Goal: Contribute content: Contribute content

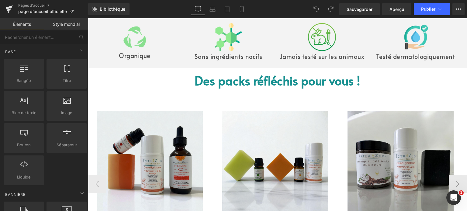
scroll to position [396, 0]
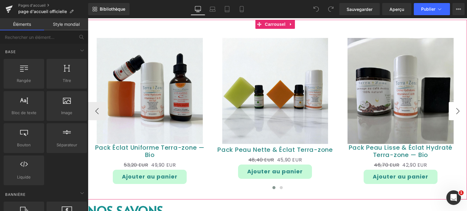
click at [449, 121] on button "›" at bounding box center [458, 111] width 18 height 18
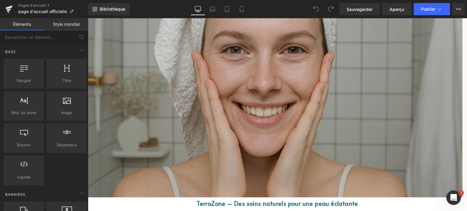
scroll to position [0, 0]
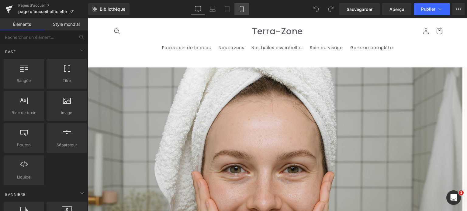
click at [244, 9] on link "Mobile" at bounding box center [242, 9] width 15 height 12
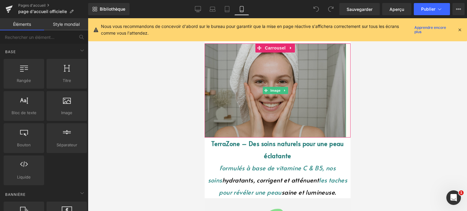
click at [277, 130] on img at bounding box center [275, 91] width 142 height 94
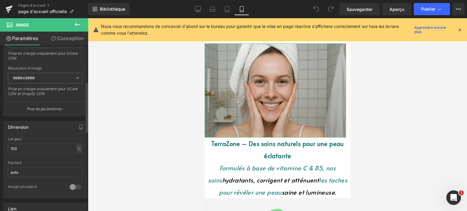
scroll to position [122, 0]
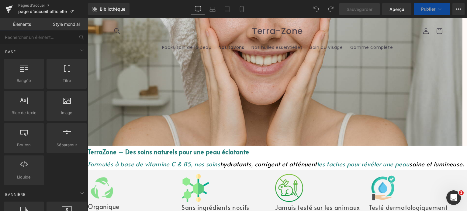
scroll to position [30, 0]
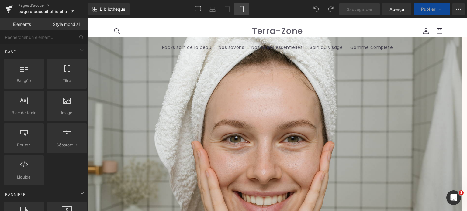
click at [236, 11] on link "Mobile" at bounding box center [242, 9] width 15 height 12
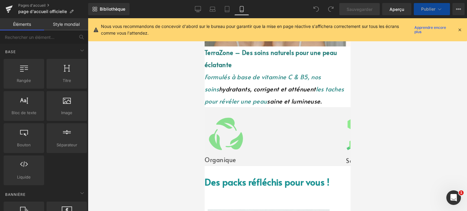
scroll to position [0, 0]
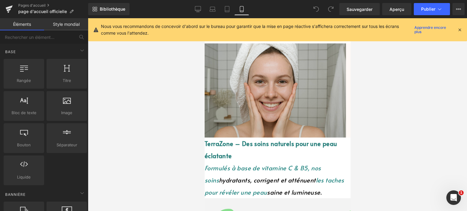
click at [280, 107] on img at bounding box center [275, 91] width 142 height 94
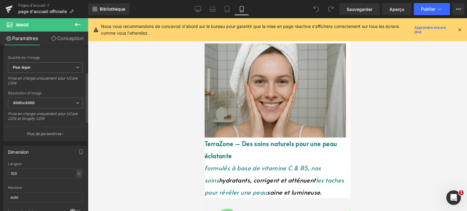
scroll to position [91, 0]
click at [69, 68] on span "Plus léger" at bounding box center [45, 66] width 75 height 11
click at [82, 91] on div "[URL][DOMAIN_NAME] Remplacer l'image Télécharger l'image ou Parcourir la galeri…" at bounding box center [45, 57] width 83 height 163
click at [29, 101] on font "3000x3000" at bounding box center [24, 101] width 22 height 5
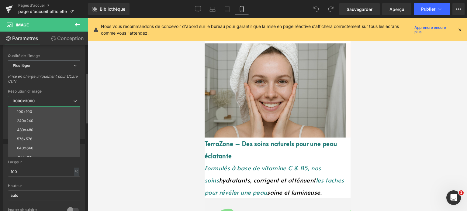
click at [71, 89] on div "Résolution d'image" at bounding box center [44, 91] width 72 height 4
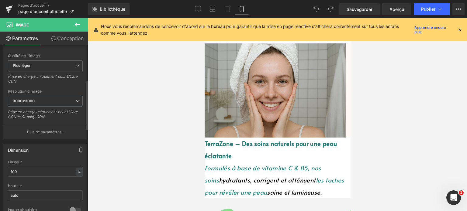
scroll to position [183, 0]
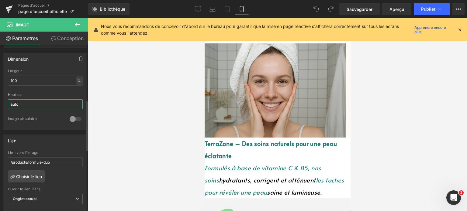
click at [38, 102] on input "auto" at bounding box center [45, 105] width 75 height 10
type input "a"
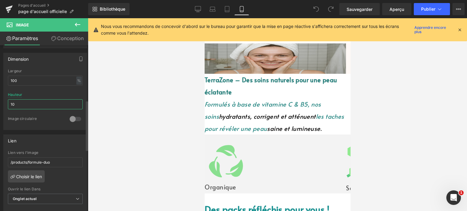
type input "1"
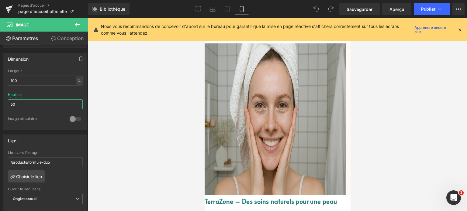
type input "5"
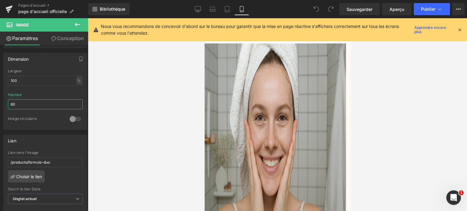
type input "6"
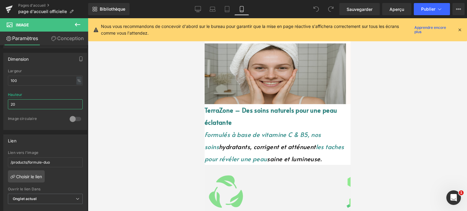
type input "2"
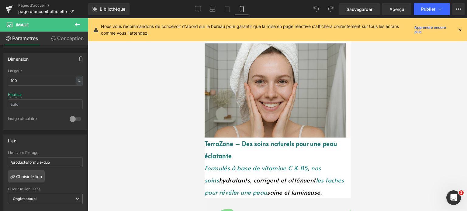
click at [460, 28] on icon at bounding box center [459, 29] width 5 height 5
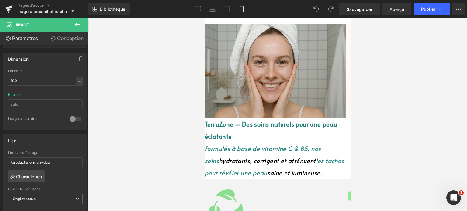
scroll to position [30, 0]
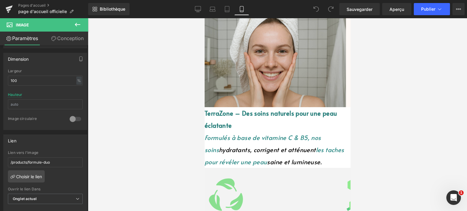
click at [264, 114] on font "TerraZone – Des soins naturels pour une peau éclatante" at bounding box center [270, 119] width 133 height 21
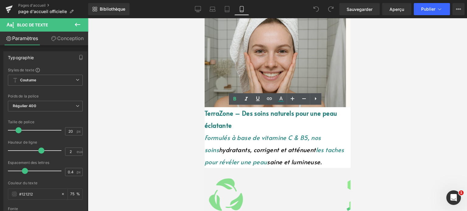
click at [249, 116] on font "TerraZone – Des soins naturels pour une peau éclatante" at bounding box center [270, 119] width 133 height 21
click at [225, 115] on font "TerraZone – Des soins naturels pour une peau éclatante" at bounding box center [270, 119] width 133 height 21
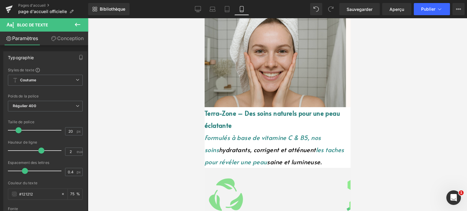
click at [246, 114] on font "Terra-Zone – Des soins naturels pour une peau éclatante" at bounding box center [271, 119] width 135 height 21
click at [312, 5] on span at bounding box center [316, 9] width 12 height 12
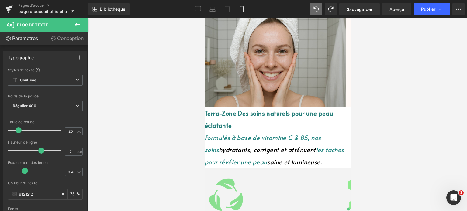
click at [312, 5] on span at bounding box center [316, 9] width 12 height 12
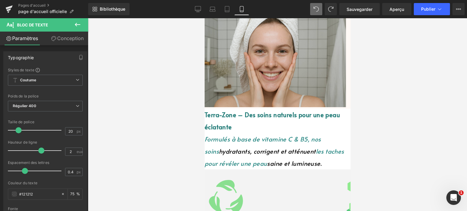
click at [253, 117] on font "Terra-Zone – Des soins naturels pour une peau éclatante" at bounding box center [271, 121] width 135 height 21
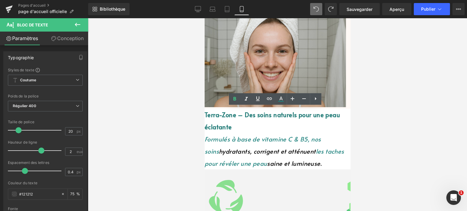
click at [213, 114] on font "Terra-Zone – Des soins naturels pour une peau éclatante" at bounding box center [271, 121] width 135 height 21
click at [279, 125] on font "Terra-Zone – Des soins naturels pour une peau éclatante" at bounding box center [271, 121] width 135 height 21
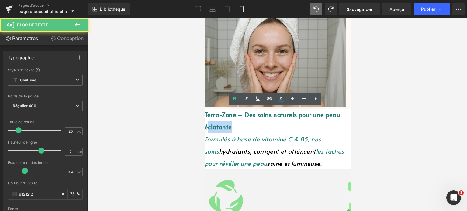
drag, startPoint x: 289, startPoint y: 128, endPoint x: 250, endPoint y: 113, distance: 41.5
click at [262, 120] on p "Terra-Zone – Des soins naturels pour une peau éclatante" at bounding box center [277, 121] width 146 height 24
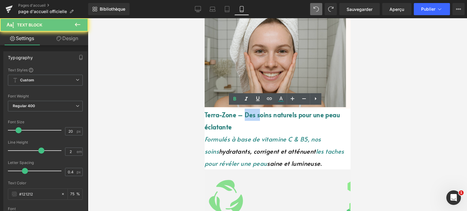
drag, startPoint x: 250, startPoint y: 113, endPoint x: 245, endPoint y: 113, distance: 5.2
click at [246, 113] on p "Terra-Zone – Des soins naturels pour une peau éclatante" at bounding box center [277, 121] width 146 height 24
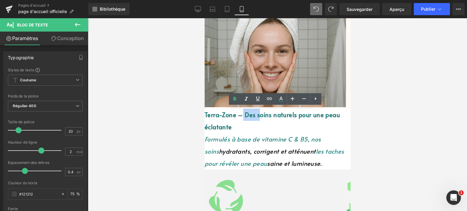
click at [242, 119] on p "Terra-Zone – Des soins naturels pour une peau éclatante" at bounding box center [277, 121] width 146 height 24
click at [243, 127] on p "Terra-Zone – Des soins naturels pour une peau éclatante" at bounding box center [277, 121] width 146 height 24
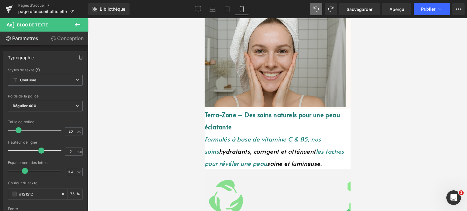
click at [75, 24] on icon at bounding box center [77, 24] width 7 height 7
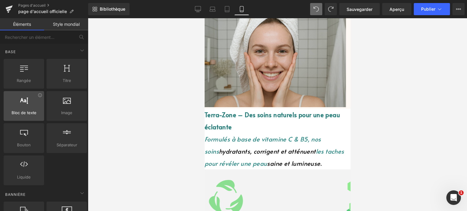
click at [23, 99] on icon at bounding box center [24, 100] width 8 height 8
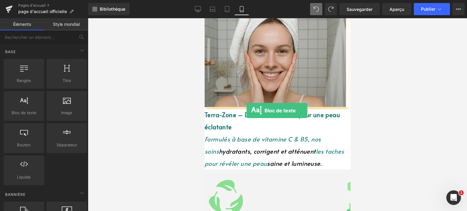
drag, startPoint x: 235, startPoint y: 123, endPoint x: 246, endPoint y: 111, distance: 16.8
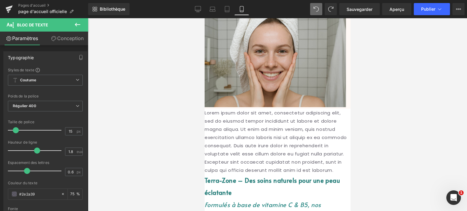
click at [204, 18] on link at bounding box center [204, 18] width 0 height 0
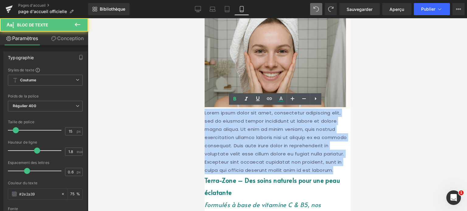
drag, startPoint x: 252, startPoint y: 141, endPoint x: 557, endPoint y: 186, distance: 308.2
click at [351, 168] on html "Ignorer et passer au contenu Packs soin de la peau Nos savons Nos huiles essent…" at bounding box center [277, 84] width 146 height 193
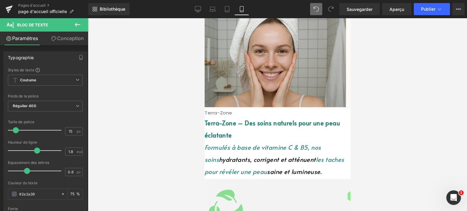
click at [271, 111] on p "Terra-Zone" at bounding box center [277, 113] width 146 height 8
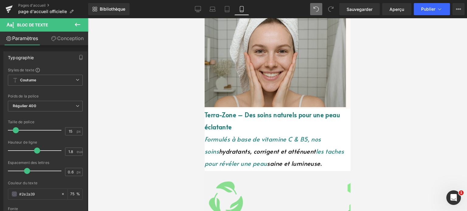
click at [275, 131] on font "Terra-Zone – Des soins naturels pour une peau éclatante" at bounding box center [271, 121] width 135 height 21
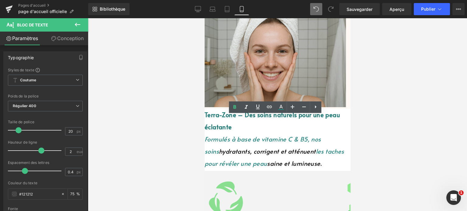
click at [269, 156] on font "hydratants, corrigent et atténuent" at bounding box center [267, 151] width 97 height 9
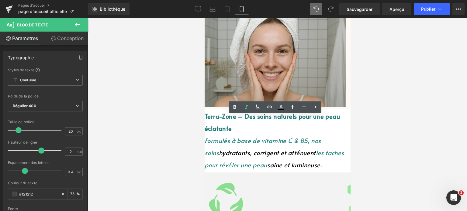
click at [204, 18] on div at bounding box center [204, 18] width 0 height 0
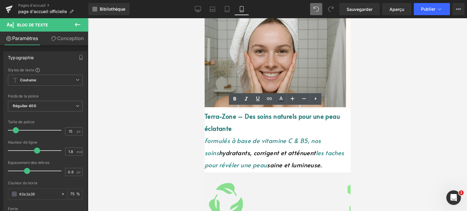
click at [204, 18] on div at bounding box center [204, 18] width 0 height 0
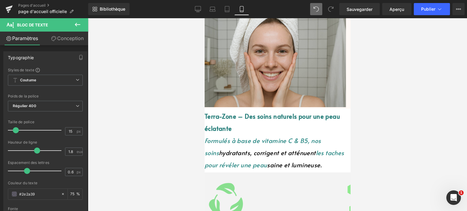
click at [316, 10] on icon at bounding box center [316, 8] width 5 height 5
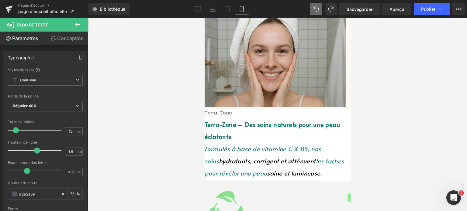
click at [316, 10] on icon at bounding box center [316, 8] width 5 height 5
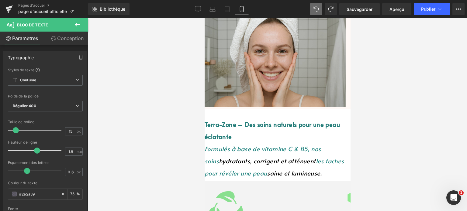
click at [316, 10] on icon at bounding box center [316, 8] width 5 height 5
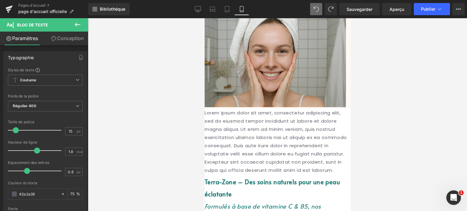
click at [316, 10] on icon at bounding box center [316, 8] width 5 height 5
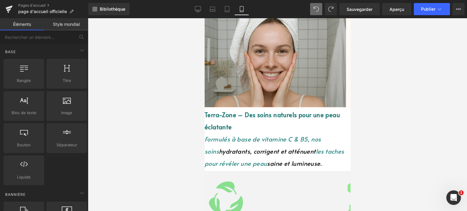
click at [204, 18] on icon at bounding box center [204, 18] width 0 height 0
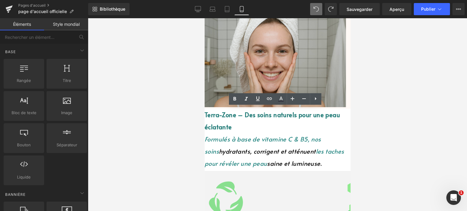
click at [286, 138] on font "Formulés à base de vitamine C & B5, nos soins" at bounding box center [262, 145] width 117 height 21
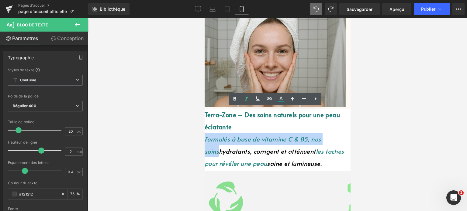
drag, startPoint x: 210, startPoint y: 137, endPoint x: 344, endPoint y: 138, distance: 133.6
click at [344, 138] on p "Formulés à base de vitamine C & B5, nos soins hydratants, corrigent et atténuen…" at bounding box center [277, 151] width 146 height 37
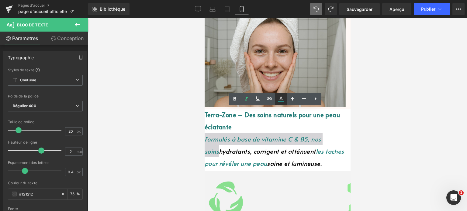
click at [280, 101] on icon at bounding box center [281, 99] width 7 height 7
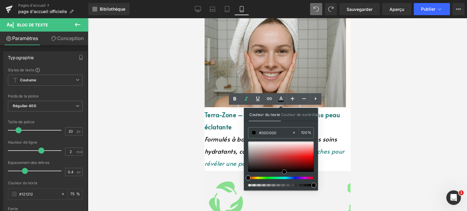
drag, startPoint x: 249, startPoint y: 165, endPoint x: 285, endPoint y: 178, distance: 38.5
click at [285, 178] on div at bounding box center [281, 164] width 66 height 45
click at [337, 163] on p "Formulés à base de vitamine C & B5, nos soins hydratants, corrigent et atténuen…" at bounding box center [277, 151] width 146 height 37
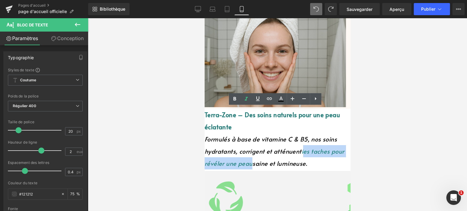
drag, startPoint x: 318, startPoint y: 160, endPoint x: 271, endPoint y: 161, distance: 47.8
click at [271, 161] on font "les taches pour révéler une peau" at bounding box center [274, 157] width 140 height 21
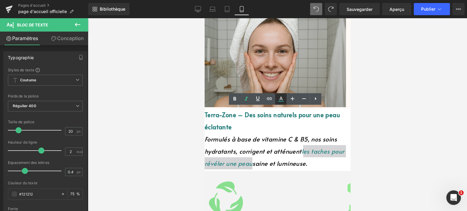
click at [279, 97] on icon at bounding box center [281, 99] width 7 height 7
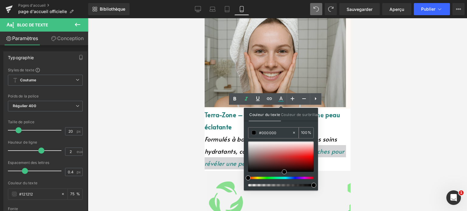
click at [253, 131] on span at bounding box center [254, 133] width 4 height 4
type input "#000000"
drag, startPoint x: 284, startPoint y: 172, endPoint x: 304, endPoint y: 177, distance: 20.5
click at [304, 177] on div at bounding box center [281, 164] width 66 height 45
click at [338, 165] on p "Formulés à base de vitamine C & B5, nos soins hydratants, corrigent et atténuen…" at bounding box center [277, 151] width 146 height 37
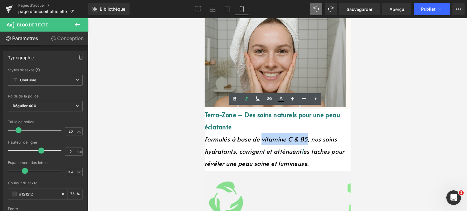
drag, startPoint x: 267, startPoint y: 137, endPoint x: 312, endPoint y: 138, distance: 45.1
click at [312, 138] on span "Formulés à base de vitamine C & B5, nos soins" at bounding box center [270, 139] width 132 height 9
click at [279, 98] on icon at bounding box center [281, 99] width 7 height 7
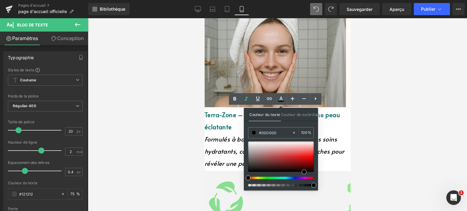
click at [334, 115] on font "Terra-Zone – Des soins naturels pour une peau éclatante" at bounding box center [271, 121] width 135 height 21
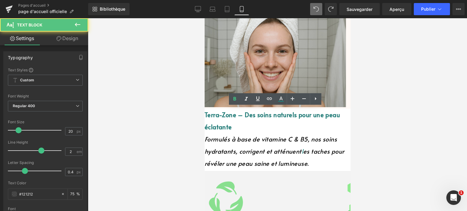
click at [334, 115] on font "Terra-Zone – Des soins naturels pour une peau éclatante" at bounding box center [271, 121] width 135 height 21
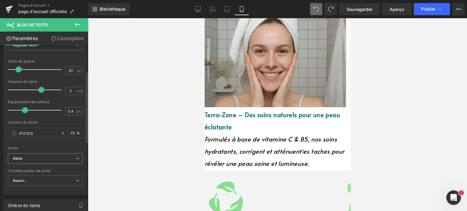
scroll to position [91, 0]
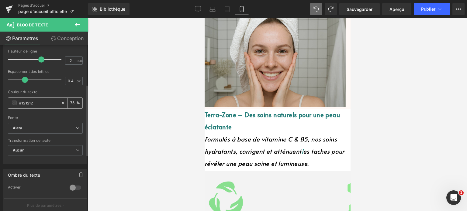
drag, startPoint x: 33, startPoint y: 104, endPoint x: 18, endPoint y: 101, distance: 15.8
click at [18, 101] on div "#121212" at bounding box center [34, 103] width 53 height 11
click at [204, 18] on icon at bounding box center [204, 18] width 0 height 0
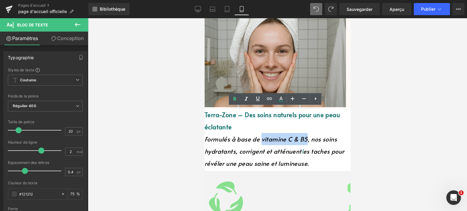
drag, startPoint x: 266, startPoint y: 137, endPoint x: 312, endPoint y: 137, distance: 45.3
click at [312, 137] on span "Formulés à base de vitamine C & B5, nos soins" at bounding box center [270, 139] width 132 height 9
click at [281, 102] on icon at bounding box center [281, 99] width 7 height 7
type input "100"
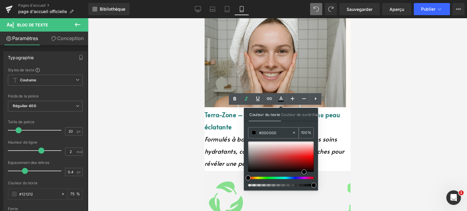
click at [297, 132] on div at bounding box center [295, 133] width 7 height 11
type input "none"
type input "0"
click at [264, 133] on input "none" at bounding box center [275, 133] width 33 height 7
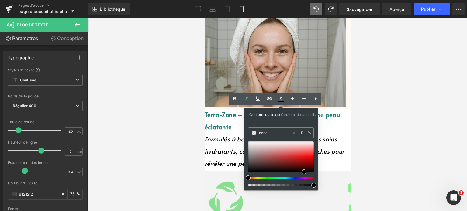
paste input "#121212"
click at [332, 128] on p "Terra-Zone – Des soins naturels pour une peau éclatante" at bounding box center [277, 121] width 146 height 24
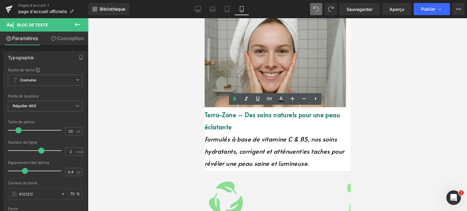
click at [276, 137] on span "Formulés à base de vitamine C & B5, nos soins" at bounding box center [270, 139] width 132 height 9
drag, startPoint x: 267, startPoint y: 138, endPoint x: 312, endPoint y: 137, distance: 45.0
click at [312, 137] on span "Formulés à base de vitamine C & B5, nos soins" at bounding box center [270, 139] width 132 height 9
click at [282, 99] on icon at bounding box center [281, 99] width 3 height 4
type input "#000000"
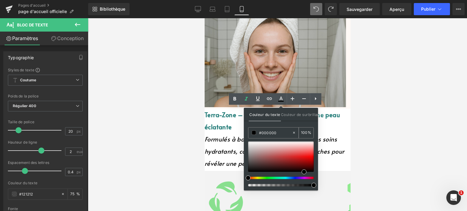
click at [254, 131] on span at bounding box center [254, 133] width 4 height 4
click at [255, 132] on span at bounding box center [254, 133] width 4 height 4
click at [262, 134] on input "#000000" at bounding box center [275, 133] width 33 height 7
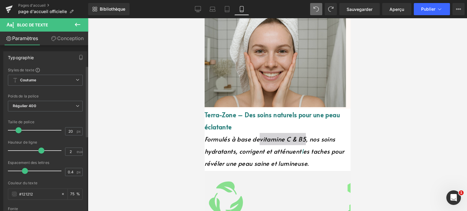
scroll to position [61, 0]
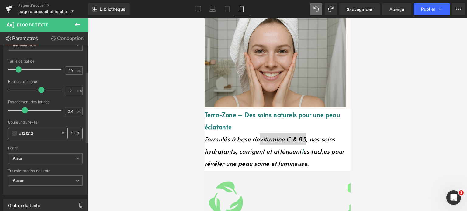
drag, startPoint x: 38, startPoint y: 131, endPoint x: 9, endPoint y: 132, distance: 28.3
click at [9, 132] on div "#121212" at bounding box center [34, 133] width 53 height 11
click at [51, 147] on div "Fonte" at bounding box center [45, 148] width 75 height 4
click at [302, 140] on span "Formulés à base de vitamine C & B5 , nos soins" at bounding box center [269, 139] width 131 height 9
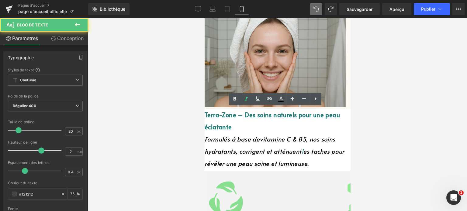
click at [310, 137] on span "Formulés à base de vitamine C & B5 , nos soins" at bounding box center [269, 139] width 131 height 9
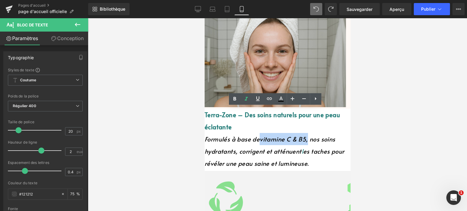
drag, startPoint x: 296, startPoint y: 136, endPoint x: 305, endPoint y: 135, distance: 8.6
click at [311, 135] on span "Formulés à base de vitamine C & B5 , nos soins" at bounding box center [269, 139] width 131 height 9
click at [278, 101] on icon at bounding box center [281, 99] width 7 height 7
type input "100"
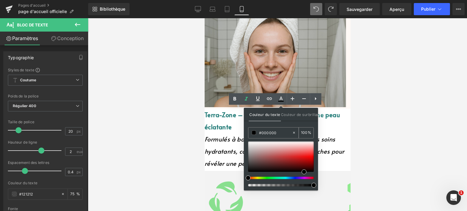
click at [294, 132] on icon at bounding box center [294, 133] width 4 height 4
type input "none"
type input "0"
click at [271, 133] on input "none" at bounding box center [275, 133] width 33 height 7
type input "n"
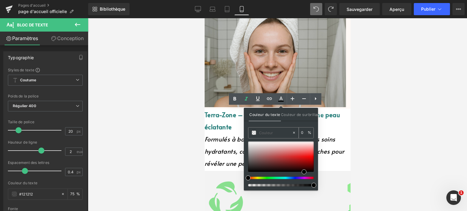
paste input "#121212"
type input "#121212"
click at [281, 141] on div "#121212 0 %" at bounding box center [281, 159] width 66 height 63
click at [333, 129] on p "Terra-Zone – Des soins naturels pour une peau éclatante" at bounding box center [277, 121] width 146 height 24
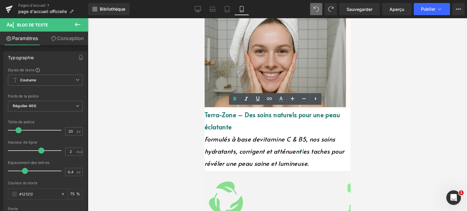
click at [286, 141] on span "vitamine C & B5" at bounding box center [283, 139] width 46 height 9
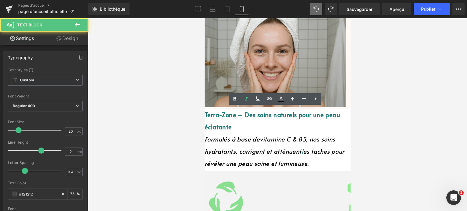
click at [279, 137] on span "vitamine C & B5" at bounding box center [283, 139] width 46 height 9
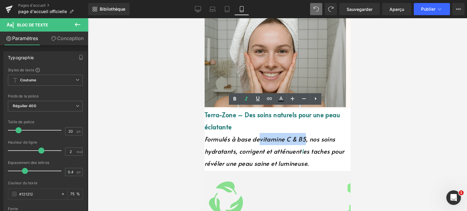
drag, startPoint x: 278, startPoint y: 138, endPoint x: 312, endPoint y: 136, distance: 33.8
click at [312, 136] on font "Formulés à base de vitamine C & B5 , nos soins" at bounding box center [269, 139] width 131 height 9
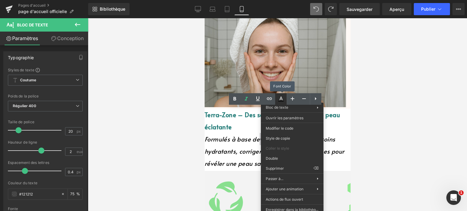
click at [279, 100] on icon at bounding box center [281, 99] width 7 height 7
type input "100"
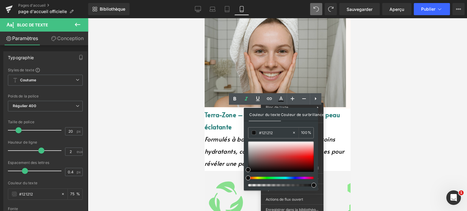
click at [287, 116] on font "Couleur de surbrillance" at bounding box center [303, 115] width 44 height 5
click at [267, 133] on input "none" at bounding box center [275, 133] width 33 height 7
drag, startPoint x: 270, startPoint y: 132, endPoint x: 258, endPoint y: 133, distance: 11.9
click at [258, 133] on div "none" at bounding box center [271, 133] width 44 height 11
paste input "#121212"
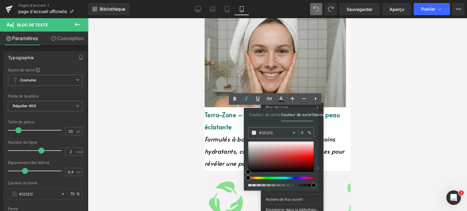
type input "#121212"
type input "100"
click at [283, 140] on div "#121212 100 %" at bounding box center [281, 159] width 66 height 63
click at [314, 140] on div "Couleur du texte Couleur de surbrillance rgba(18, 18, 18, 1) #121212 100 % rgba…" at bounding box center [281, 149] width 74 height 83
click at [320, 0] on div "Bloc de texte Vous prévisualisez comment le remodelera votre page. Vous ne pouv…" at bounding box center [233, 0] width 467 height 0
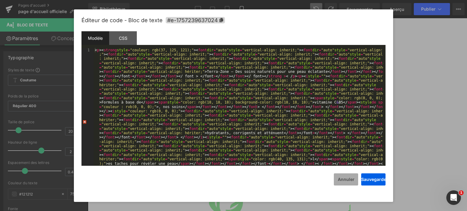
click at [342, 182] on font "Annuler" at bounding box center [346, 179] width 17 height 5
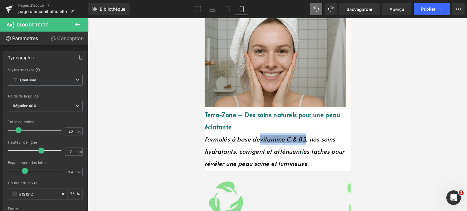
click at [308, 149] on span "es taches pour révéler une peau" at bounding box center [274, 157] width 140 height 21
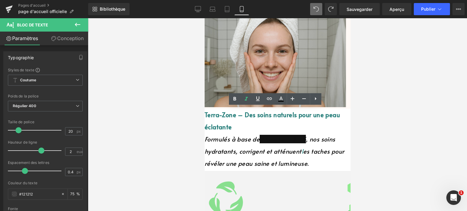
click at [314, 9] on icon at bounding box center [316, 8] width 5 height 5
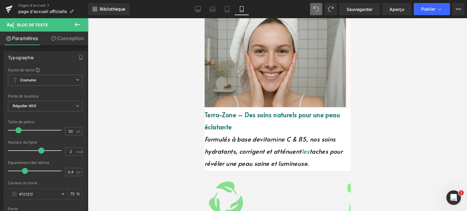
click at [341, 124] on p "Terra-Zone – Des soins naturels pour une peau éclatante" at bounding box center [277, 121] width 146 height 24
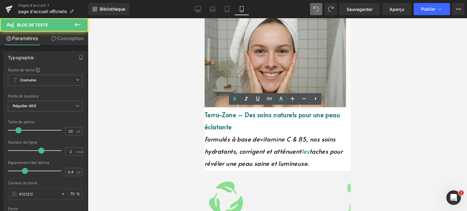
click at [318, 7] on icon at bounding box center [316, 9] width 5 height 5
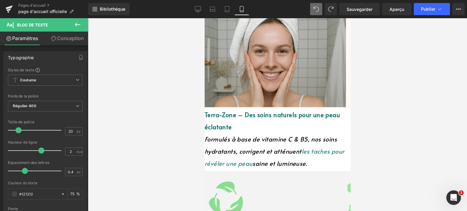
click at [318, 7] on icon at bounding box center [316, 9] width 5 height 5
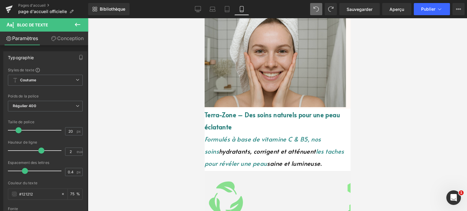
click at [225, 151] on font "hydratants, corrigent et atténuent" at bounding box center [267, 151] width 97 height 9
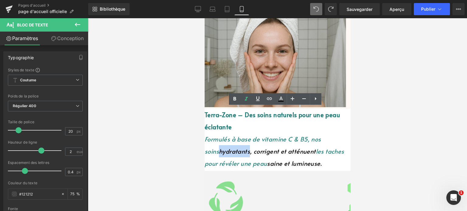
drag, startPoint x: 236, startPoint y: 149, endPoint x: 409, endPoint y: 166, distance: 174.0
click at [204, 148] on html "Ignorer et passer au contenu Packs soin de la peau Nos savons Nos huiles essent…" at bounding box center [277, 84] width 146 height 193
click at [280, 97] on icon at bounding box center [281, 99] width 7 height 7
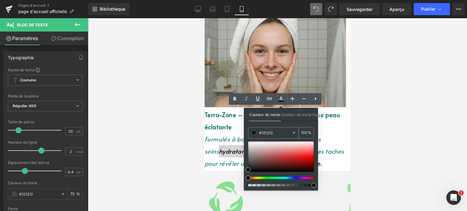
click at [253, 133] on span at bounding box center [254, 133] width 4 height 4
drag, startPoint x: 250, startPoint y: 168, endPoint x: 281, endPoint y: 165, distance: 31.5
click at [281, 165] on div at bounding box center [281, 157] width 66 height 30
click at [274, 130] on input "#5c1d1d" at bounding box center [275, 133] width 33 height 7
drag, startPoint x: 274, startPoint y: 130, endPoint x: 264, endPoint y: 133, distance: 10.7
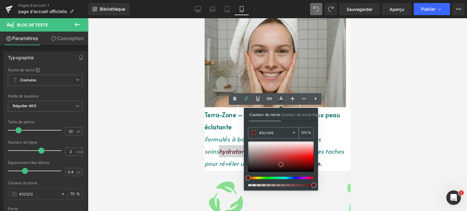
click at [264, 133] on input "#5c1d1d" at bounding box center [275, 133] width 33 height 7
click at [260, 132] on input "#5c1d1d" at bounding box center [275, 133] width 33 height 7
drag, startPoint x: 260, startPoint y: 132, endPoint x: 274, endPoint y: 130, distance: 14.4
click at [278, 131] on input "#5c1d1d" at bounding box center [275, 133] width 33 height 7
paste input "121212"
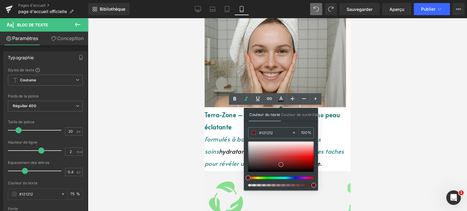
click at [284, 139] on div "#121212 100 %" at bounding box center [281, 159] width 66 height 63
click at [282, 139] on div "#121212 100 %" at bounding box center [281, 159] width 66 height 63
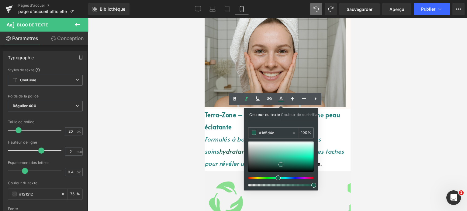
drag, startPoint x: 250, startPoint y: 178, endPoint x: 278, endPoint y: 175, distance: 28.2
click at [278, 175] on div at bounding box center [281, 164] width 66 height 45
click at [274, 131] on input "#1d5d4d" at bounding box center [275, 133] width 33 height 7
drag, startPoint x: 260, startPoint y: 132, endPoint x: 277, endPoint y: 134, distance: 17.1
click at [277, 134] on input "#1d5d4d" at bounding box center [275, 133] width 33 height 7
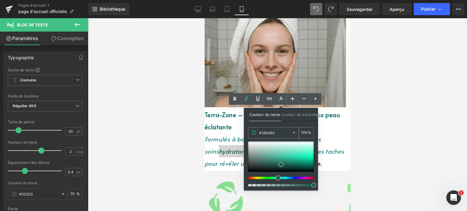
paste input "21212"
click at [287, 141] on div "#121212 100 %" at bounding box center [281, 159] width 66 height 63
click at [291, 122] on div "Couleur du texte Couleur de surbrillance rgba(18, 18, 18, 1) #121212 100 % rgba…" at bounding box center [281, 149] width 74 height 83
click at [323, 130] on p "Terra-Zone – Des soins naturels pour une peau éclatante" at bounding box center [277, 121] width 146 height 24
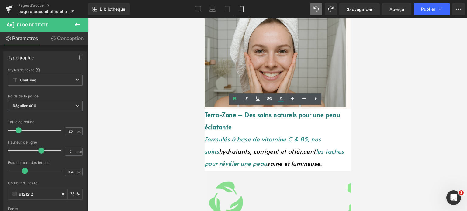
click at [260, 142] on font "Formulés à base de vitamine C & B5, nos soins" at bounding box center [262, 145] width 117 height 21
click at [250, 113] on font "Terra-Zone – Des soins naturels pour une peau éclatante" at bounding box center [271, 121] width 135 height 21
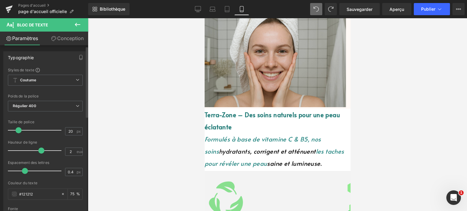
scroll to position [30, 0]
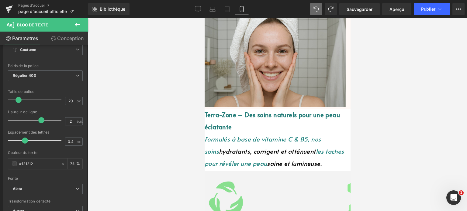
click at [249, 142] on p "Formulés à base de vitamine C & B5, nos soins hydratants , corrigent et atténue…" at bounding box center [277, 151] width 146 height 37
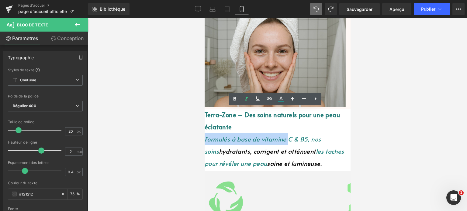
drag, startPoint x: 209, startPoint y: 138, endPoint x: 293, endPoint y: 139, distance: 84.0
click at [293, 139] on p "Formulés à base de vitamine C & B5, nos soins hydratants , corrigent et atténue…" at bounding box center [277, 151] width 146 height 37
click at [282, 98] on icon at bounding box center [281, 99] width 7 height 7
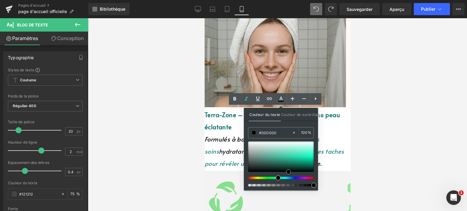
drag, startPoint x: 282, startPoint y: 164, endPoint x: 290, endPoint y: 180, distance: 17.7
click at [290, 180] on div at bounding box center [281, 164] width 66 height 45
click at [345, 163] on p "Formulés à base de vitamine C & B5, nos soins hydratants , corrigent et atténue…" at bounding box center [277, 151] width 146 height 37
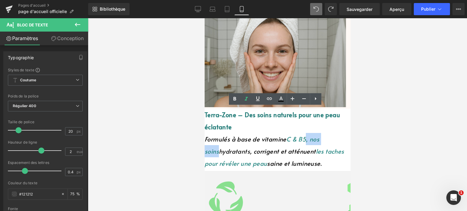
drag, startPoint x: 312, startPoint y: 140, endPoint x: 341, endPoint y: 139, distance: 29.5
click at [341, 139] on p "Formulés à base de vitamine C & B5, nos soins hydratants , corrigent et atténue…" at bounding box center [277, 151] width 146 height 37
click at [280, 97] on icon at bounding box center [281, 99] width 7 height 7
type input "#288783"
type input "100"
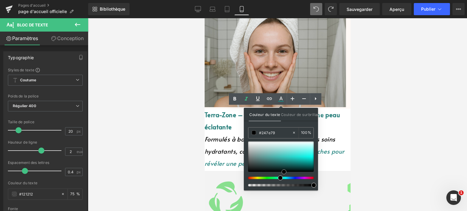
drag, startPoint x: 284, startPoint y: 162, endPoint x: 287, endPoint y: 182, distance: 20.0
click at [287, 182] on div at bounding box center [281, 164] width 66 height 45
click at [336, 164] on p "Formulés à base de vitamine C & B5 , nos soins hydratants , corrigent et atténu…" at bounding box center [277, 151] width 146 height 37
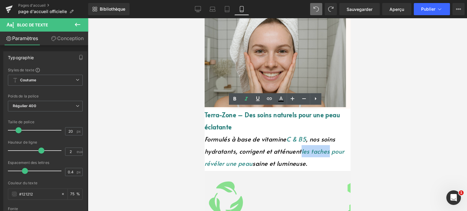
drag, startPoint x: 303, startPoint y: 149, endPoint x: 330, endPoint y: 149, distance: 26.5
click at [330, 149] on font "les taches pour révéler une peau" at bounding box center [274, 157] width 140 height 21
click at [281, 97] on icon at bounding box center [281, 99] width 3 height 4
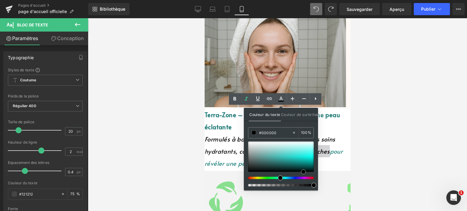
drag, startPoint x: 286, startPoint y: 170, endPoint x: 304, endPoint y: 187, distance: 24.4
click at [304, 187] on div "#000000 100 %" at bounding box center [281, 159] width 66 height 63
click at [333, 161] on p "Formulés à base de vitamine C & B5 , nos soins hydratants , corrigent et atténu…" at bounding box center [277, 151] width 146 height 37
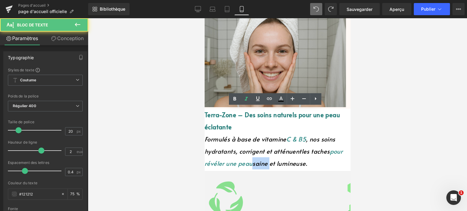
drag, startPoint x: 273, startPoint y: 161, endPoint x: 290, endPoint y: 163, distance: 17.3
click at [290, 163] on font "saine et lumineuse." at bounding box center [279, 163] width 55 height 9
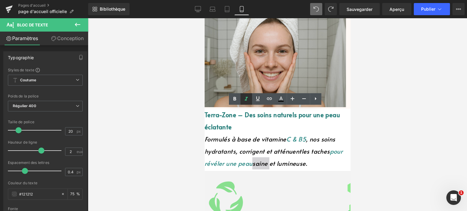
click at [246, 98] on icon at bounding box center [246, 99] width 3 height 4
click at [277, 100] on link at bounding box center [281, 99] width 12 height 12
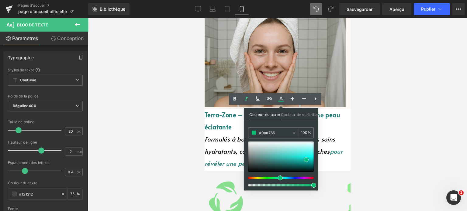
drag, startPoint x: 304, startPoint y: 169, endPoint x: 306, endPoint y: 160, distance: 9.4
click at [306, 160] on div at bounding box center [281, 157] width 66 height 30
type input "#0cb971"
click at [305, 161] on span at bounding box center [306, 160] width 5 height 5
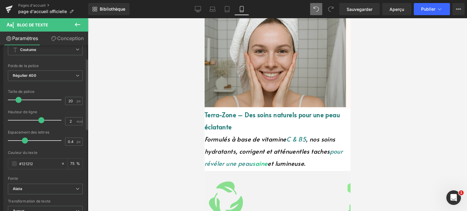
drag, startPoint x: 34, startPoint y: 165, endPoint x: 4, endPoint y: 162, distance: 30.3
click at [4, 162] on div "Styles de texte Coutume Coutume Configurer le style global Coutume Configurer l…" at bounding box center [45, 131] width 83 height 188
click at [267, 166] on span "saine" at bounding box center [259, 163] width 15 height 9
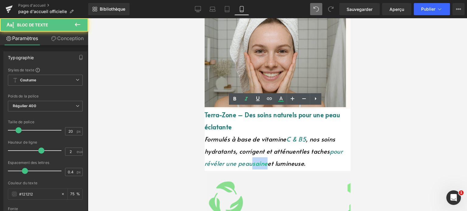
drag, startPoint x: 272, startPoint y: 163, endPoint x: 288, endPoint y: 163, distance: 15.5
click at [288, 163] on p "Formulés à base de vitamine C & B5 , nos soins hydratants , corrigent et atténu…" at bounding box center [277, 151] width 146 height 37
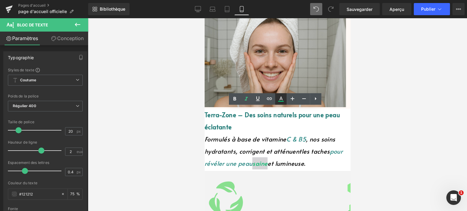
click at [281, 100] on icon at bounding box center [281, 99] width 7 height 7
type input "100"
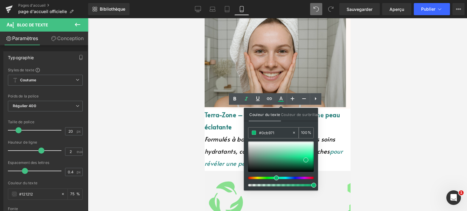
drag, startPoint x: 274, startPoint y: 133, endPoint x: 258, endPoint y: 133, distance: 16.4
click at [258, 133] on div "#0cb971" at bounding box center [271, 133] width 44 height 11
paste input "121212"
click at [298, 124] on div "Couleur du texte Couleur de surbrillance rgba(12, 185, 113, 1) #121212 100 % rg…" at bounding box center [281, 149] width 74 height 83
click at [332, 130] on p "Terra-Zone – Des soins naturels pour une peau éclatante" at bounding box center [277, 121] width 146 height 24
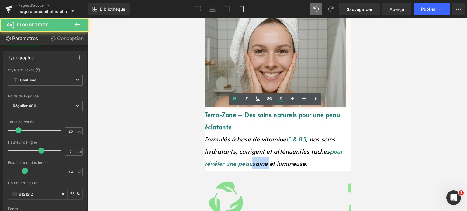
drag, startPoint x: 284, startPoint y: 162, endPoint x: 290, endPoint y: 163, distance: 5.8
click at [290, 163] on span "saine et lumineuse." at bounding box center [279, 163] width 55 height 9
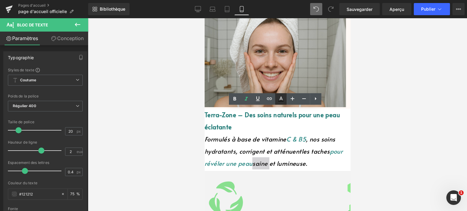
click at [281, 101] on icon at bounding box center [280, 101] width 5 height 1
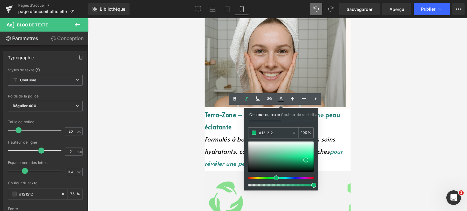
click at [263, 130] on input "#121212" at bounding box center [275, 133] width 33 height 7
click at [252, 132] on span at bounding box center [254, 133] width 4 height 4
click at [254, 133] on span at bounding box center [254, 133] width 4 height 4
click at [293, 134] on icon at bounding box center [294, 133] width 4 height 4
type input "none"
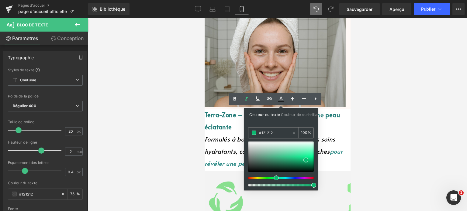
type input "0"
paste input "#121212"
click at [281, 131] on input "#121212none" at bounding box center [275, 133] width 33 height 7
click at [328, 158] on p "Formulés à base de vitamine C & B5 , nos soins hydratants , corrigent et atténu…" at bounding box center [277, 151] width 146 height 37
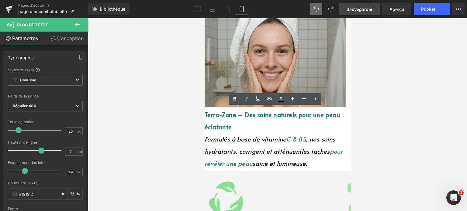
click at [365, 7] on font "Sauvegarder" at bounding box center [360, 9] width 26 height 5
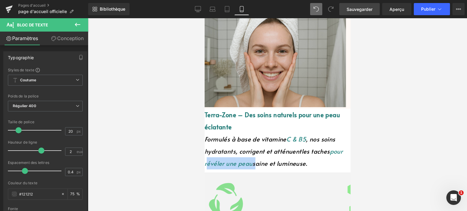
drag, startPoint x: 224, startPoint y: 162, endPoint x: 274, endPoint y: 159, distance: 50.0
click at [274, 159] on p "Formulés à base de vitamine C & B5 , nos soins hydratants , corrigent et atténu…" at bounding box center [277, 151] width 146 height 37
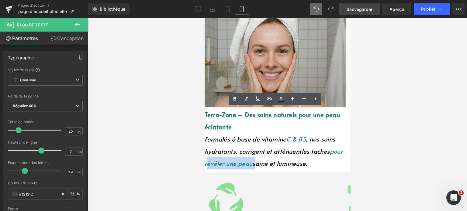
click at [270, 162] on span "pour révéler une peau" at bounding box center [273, 157] width 138 height 21
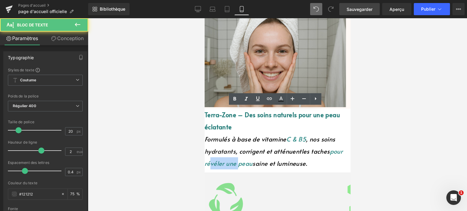
drag, startPoint x: 225, startPoint y: 162, endPoint x: 253, endPoint y: 163, distance: 28.0
click at [253, 163] on span "pour révéler une peau" at bounding box center [273, 157] width 138 height 21
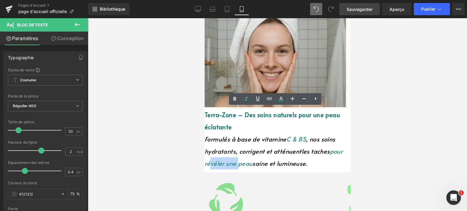
click at [218, 162] on p "Formulés à base de vitamine C & B5 , nos soins hydratants , corrigent et atténu…" at bounding box center [277, 151] width 146 height 37
drag, startPoint x: 219, startPoint y: 161, endPoint x: 255, endPoint y: 162, distance: 35.6
click at [255, 162] on p "Formulés à base de vitamine C & B5 , nos soins hydratants , corrigent et atténu…" at bounding box center [277, 151] width 146 height 37
click at [282, 98] on icon at bounding box center [281, 99] width 3 height 4
type input "#288783"
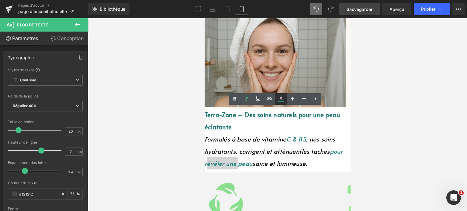
type input "100"
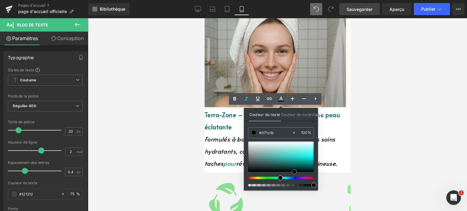
drag, startPoint x: 283, startPoint y: 159, endPoint x: 299, endPoint y: 187, distance: 32.6
click at [299, 187] on div "#071c1b 100 %" at bounding box center [281, 159] width 66 height 63
click at [332, 158] on p "Formulés à base de vitamine C & B5 , nos soins hydratants , corrigent et atténu…" at bounding box center [277, 151] width 146 height 37
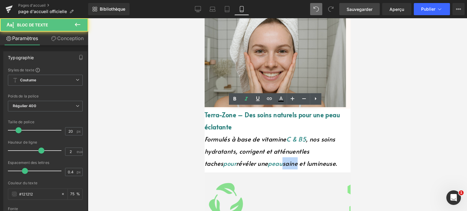
drag, startPoint x: 273, startPoint y: 163, endPoint x: 287, endPoint y: 163, distance: 14.0
click at [287, 163] on span "saine" at bounding box center [289, 163] width 15 height 9
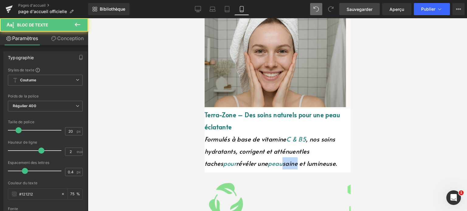
click at [287, 161] on span "saine" at bounding box center [289, 163] width 15 height 9
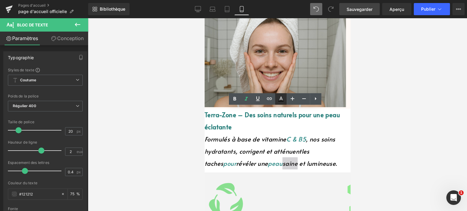
click at [284, 99] on icon at bounding box center [281, 99] width 7 height 7
type input "#121212"
type input "100"
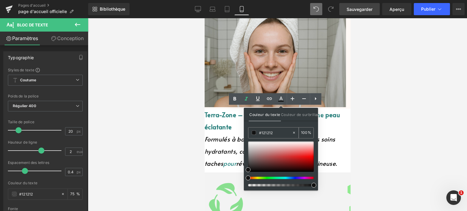
click at [275, 134] on input "#121212" at bounding box center [275, 133] width 33 height 7
click at [302, 131] on input "100" at bounding box center [304, 133] width 7 height 7
click at [295, 132] on icon at bounding box center [294, 133] width 4 height 4
type input "none"
type input "0"
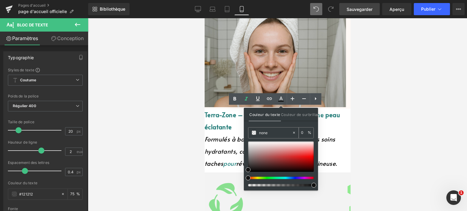
click at [274, 132] on input "none" at bounding box center [275, 133] width 33 height 7
click at [295, 131] on icon at bounding box center [294, 133] width 4 height 4
click at [275, 133] on input "none" at bounding box center [275, 133] width 33 height 7
type input "n"
drag, startPoint x: 463, startPoint y: 151, endPoint x: 222, endPoint y: 117, distance: 243.8
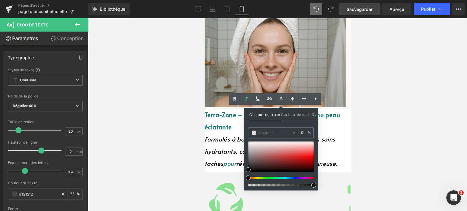
click at [230, 151] on span "hydratants" at bounding box center [219, 151] width 31 height 9
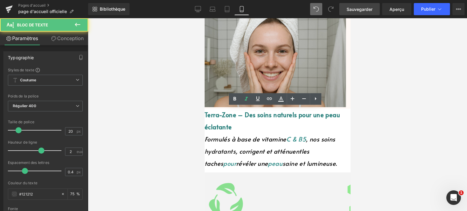
click at [220, 117] on font "Terra-Zone – Des soins naturels pour une peau éclatante" at bounding box center [271, 121] width 135 height 21
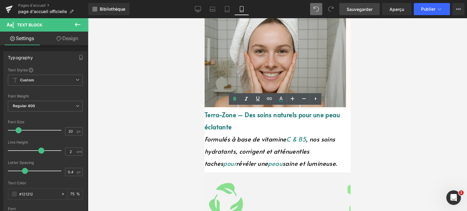
click at [219, 114] on font "Terra-Zone – Des soins naturels pour une peau éclatante" at bounding box center [271, 121] width 135 height 21
click at [280, 99] on icon at bounding box center [281, 99] width 3 height 4
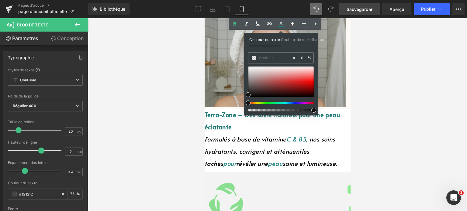
scroll to position [199, 0]
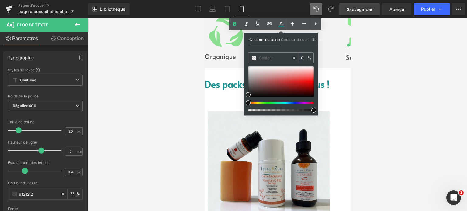
click at [190, 79] on div at bounding box center [277, 114] width 379 height 193
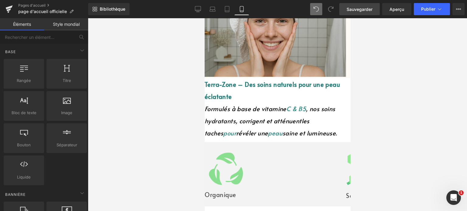
scroll to position [122, 0]
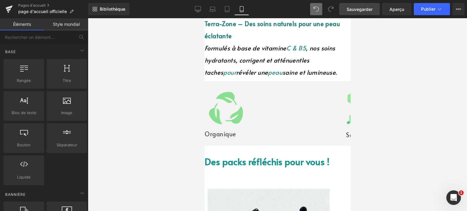
click at [276, 149] on div "Des packs réfléchis pour vous ! Bloc de texte" at bounding box center [277, 158] width 146 height 25
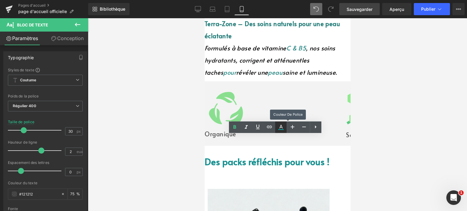
click at [284, 128] on icon at bounding box center [281, 127] width 7 height 7
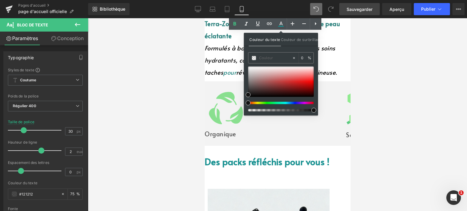
scroll to position [291, 0]
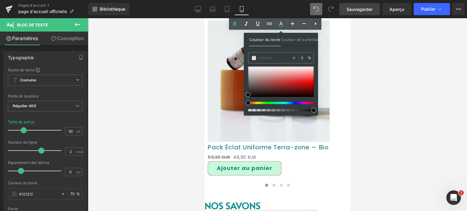
click at [337, 153] on div "53,20 EUR 49,90 EUR" at bounding box center [275, 157] width 135 height 8
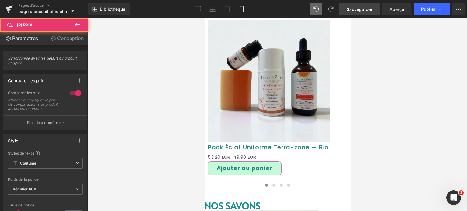
click at [323, 143] on font "Pack Éclat Uniforme Terra-zone — Bio" at bounding box center [268, 147] width 121 height 9
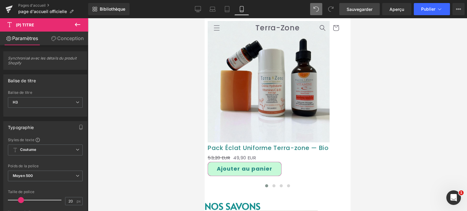
scroll to position [108, 0]
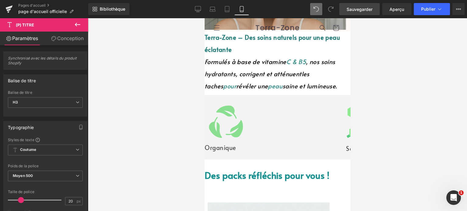
click at [301, 60] on span "C & B5" at bounding box center [295, 62] width 19 height 9
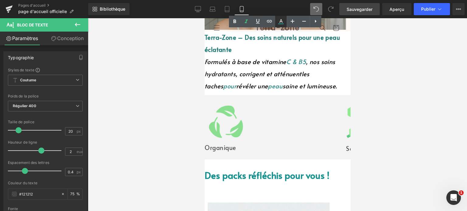
click at [281, 22] on icon at bounding box center [281, 21] width 7 height 7
type input "#288783"
type input "100"
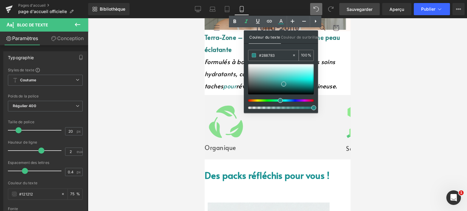
drag, startPoint x: 275, startPoint y: 54, endPoint x: 259, endPoint y: 54, distance: 15.8
click at [259, 54] on input "#288783" at bounding box center [275, 55] width 33 height 7
click at [337, 86] on p "Formulés à base de vitamine C & B5 , nos soins hydratants , corrigent et atténu…" at bounding box center [277, 74] width 146 height 37
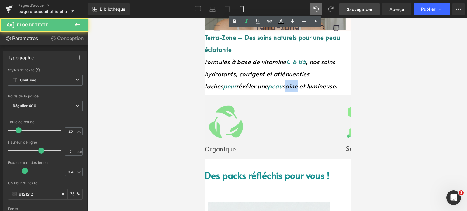
drag, startPoint x: 274, startPoint y: 85, endPoint x: 288, endPoint y: 83, distance: 13.5
click at [288, 83] on p "Formulés à base de vitamine C & B5 , nos soins hydratants , corrigent et atténu…" at bounding box center [277, 74] width 146 height 37
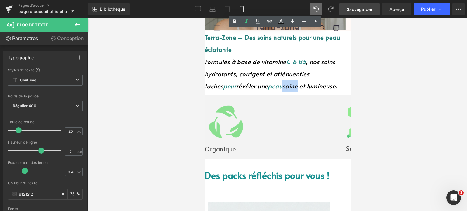
drag, startPoint x: 274, startPoint y: 85, endPoint x: 287, endPoint y: 84, distance: 12.8
click at [287, 84] on span "saine" at bounding box center [289, 86] width 15 height 9
click at [282, 23] on icon at bounding box center [281, 21] width 7 height 7
type input "#121212"
type input "100"
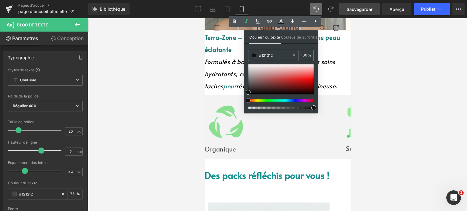
click at [271, 55] on input "#121212" at bounding box center [275, 55] width 33 height 7
click at [293, 55] on icon at bounding box center [294, 55] width 4 height 4
type input "none"
type input "0"
drag, startPoint x: 274, startPoint y: 55, endPoint x: 265, endPoint y: 55, distance: 8.5
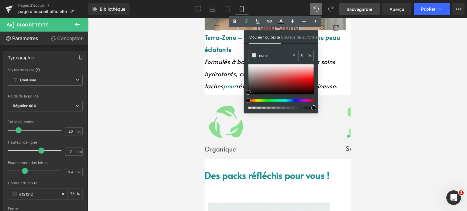
click at [265, 55] on input "none" at bounding box center [275, 55] width 33 height 7
click at [269, 56] on input "none" at bounding box center [275, 55] width 33 height 7
type input "n"
drag, startPoint x: 258, startPoint y: 54, endPoint x: 260, endPoint y: 51, distance: 3.7
click at [260, 51] on div at bounding box center [271, 55] width 44 height 11
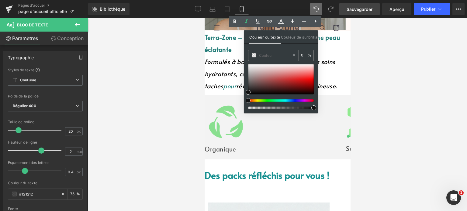
click at [260, 56] on input "text" at bounding box center [275, 55] width 33 height 7
paste input "#288783"
click at [327, 51] on p "Terra-Zone – Des soins naturels pour une peau éclatante" at bounding box center [277, 43] width 146 height 24
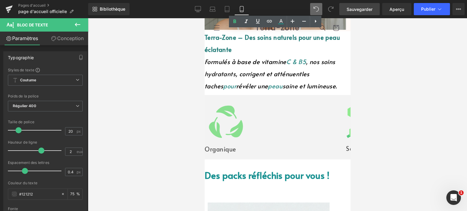
click at [282, 87] on span "saine" at bounding box center [289, 86] width 15 height 9
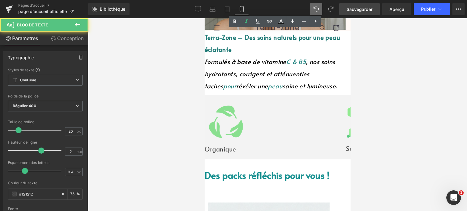
drag, startPoint x: 281, startPoint y: 84, endPoint x: 288, endPoint y: 85, distance: 7.0
click at [288, 85] on p "Formulés à base de vitamine C & B5 , nos soins hydratants , corrigent et atténu…" at bounding box center [277, 74] width 146 height 37
drag, startPoint x: 273, startPoint y: 84, endPoint x: 288, endPoint y: 85, distance: 14.6
click at [288, 85] on p "Formulés à base de vitamine C & B5 , nos soins hydratants , corrigent et atténu…" at bounding box center [277, 74] width 146 height 37
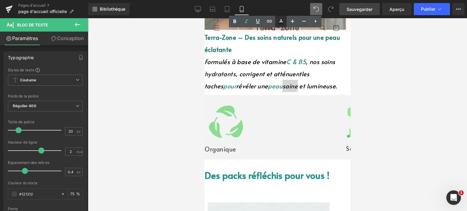
click at [281, 19] on icon at bounding box center [281, 21] width 7 height 7
type input "#121212"
type input "100"
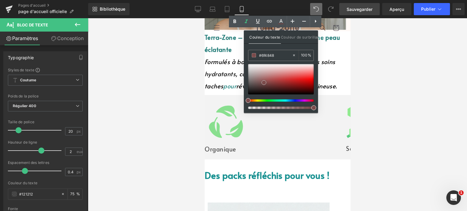
drag, startPoint x: 251, startPoint y: 91, endPoint x: 264, endPoint y: 82, distance: 16.0
click at [264, 82] on div at bounding box center [281, 79] width 66 height 30
type input "#7c4a4a"
click at [231, 78] on p "Formulés à base de vitamine C & B5 , nos soins hydratants , corrigent et atténu…" at bounding box center [277, 74] width 146 height 37
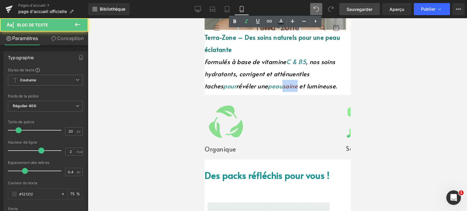
drag, startPoint x: 274, startPoint y: 85, endPoint x: 287, endPoint y: 83, distance: 12.9
click at [287, 83] on span "saine" at bounding box center [289, 86] width 15 height 9
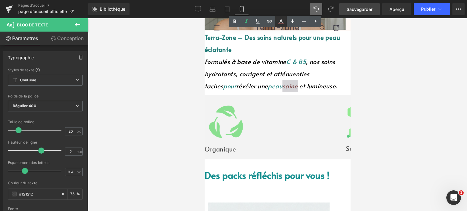
click at [281, 25] on icon at bounding box center [281, 21] width 7 height 7
type input "100"
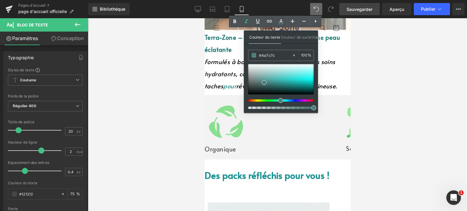
drag, startPoint x: 249, startPoint y: 100, endPoint x: 280, endPoint y: 100, distance: 30.4
click at [280, 100] on span at bounding box center [280, 100] width 5 height 5
click at [270, 55] on input "#4a7c7c" at bounding box center [275, 55] width 33 height 7
drag, startPoint x: 278, startPoint y: 55, endPoint x: 258, endPoint y: 56, distance: 19.2
click at [258, 56] on div "#4a7c7c" at bounding box center [271, 55] width 44 height 11
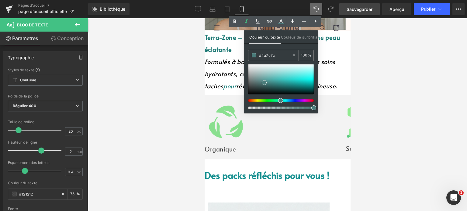
paste input "288783"
click at [266, 81] on span at bounding box center [266, 81] width 5 height 5
click at [337, 80] on p "Formulés à base de vitamine C & B5 , nos soins hydratants , corrigent et atténu…" at bounding box center [277, 74] width 146 height 37
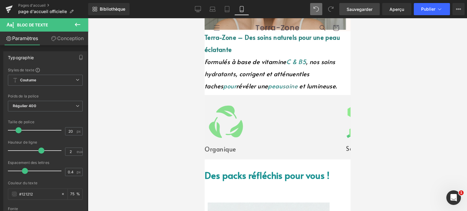
click at [362, 7] on font "Sauvegarder" at bounding box center [360, 9] width 26 height 5
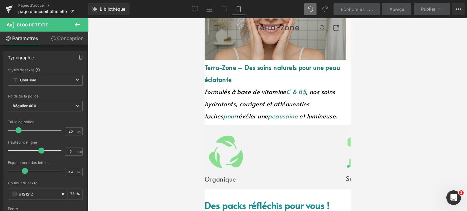
scroll to position [78, 0]
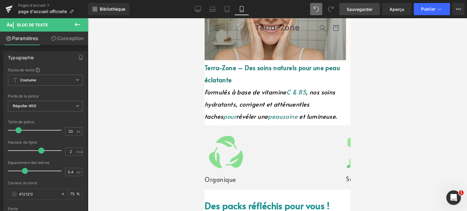
click at [205, 126] on div at bounding box center [205, 126] width 2 height 0
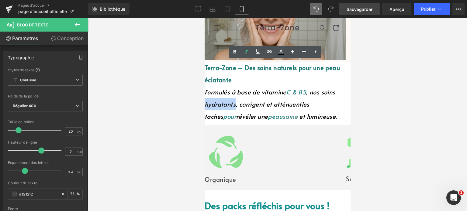
drag, startPoint x: 216, startPoint y: 103, endPoint x: 236, endPoint y: 103, distance: 20.1
click at [236, 103] on font "hydratants , corrigent et atténuent" at bounding box center [252, 104] width 97 height 9
click at [280, 50] on icon at bounding box center [281, 51] width 7 height 7
type input "#121212"
type input "100"
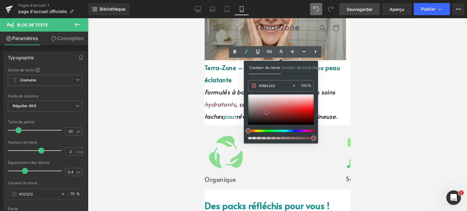
drag, startPoint x: 250, startPoint y: 120, endPoint x: 274, endPoint y: 112, distance: 26.0
click at [274, 112] on div at bounding box center [281, 110] width 66 height 30
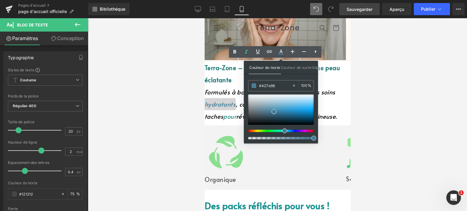
drag, startPoint x: 248, startPoint y: 130, endPoint x: 282, endPoint y: 129, distance: 34.4
click at [282, 130] on div at bounding box center [279, 131] width 66 height 2
drag, startPoint x: 274, startPoint y: 87, endPoint x: 252, endPoint y: 86, distance: 22.9
click at [252, 86] on div "#427e98" at bounding box center [271, 86] width 44 height 11
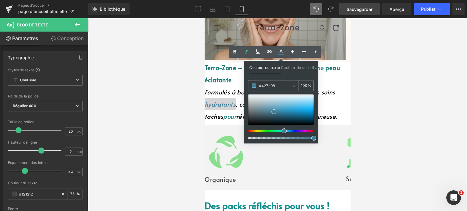
paste input "288783"
click at [280, 91] on div "#288783" at bounding box center [271, 86] width 44 height 11
drag, startPoint x: 283, startPoint y: 130, endPoint x: 278, endPoint y: 128, distance: 5.9
click at [278, 128] on div at bounding box center [281, 117] width 66 height 45
drag, startPoint x: 275, startPoint y: 110, endPoint x: 280, endPoint y: 96, distance: 15.2
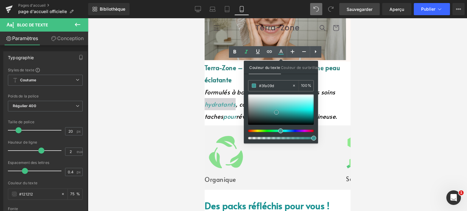
click at [277, 111] on span at bounding box center [276, 112] width 5 height 5
click at [277, 84] on input "#3b9592" at bounding box center [275, 85] width 33 height 7
drag, startPoint x: 266, startPoint y: 87, endPoint x: 254, endPoint y: 88, distance: 12.5
click at [254, 88] on div "#3b9592" at bounding box center [271, 86] width 44 height 11
paste input "288783"
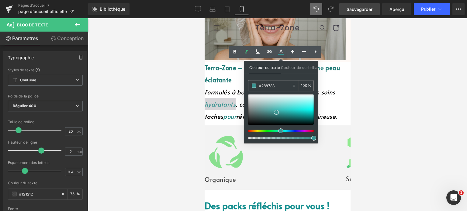
type input "#288783"
click at [288, 75] on div "Couleur du texte Couleur de surbrillance rgba(40, 135, 131, 1) #288783 100 % rg…" at bounding box center [281, 102] width 74 height 83
click at [329, 118] on p "Formulés à base de vitamine C & B5 , nos soins hydratants , corrigent et atténu…" at bounding box center [277, 104] width 146 height 37
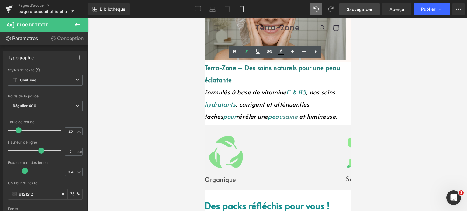
click at [371, 7] on font "Sauvegarder" at bounding box center [360, 9] width 26 height 5
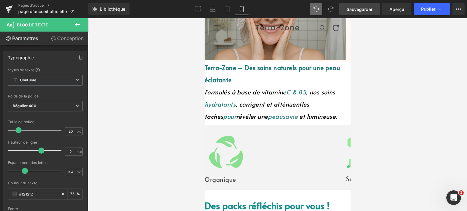
click at [311, 92] on span ", nos soins" at bounding box center [320, 92] width 29 height 9
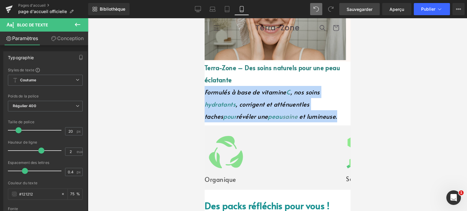
drag, startPoint x: 289, startPoint y: 117, endPoint x: 332, endPoint y: 112, distance: 43.5
click at [330, 113] on p "Formulés à base de vitamine C , nos soins hydratants , corrigent et atténuent l…" at bounding box center [277, 104] width 146 height 37
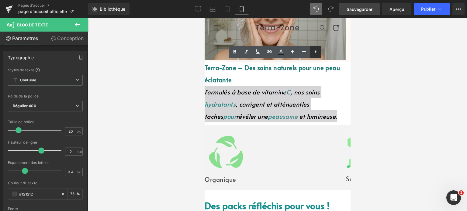
click at [316, 51] on icon at bounding box center [316, 51] width 2 height 3
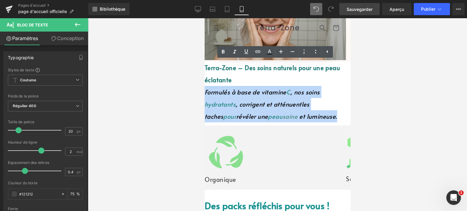
click at [341, 80] on p "Terra-Zone – Des soins naturels pour une peau éclatante" at bounding box center [277, 74] width 146 height 24
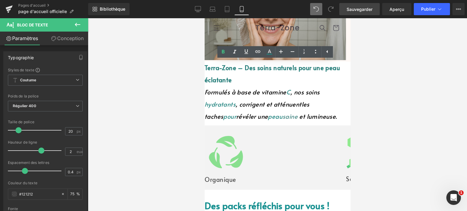
click at [365, 7] on font "Sauvegarder" at bounding box center [360, 9] width 26 height 5
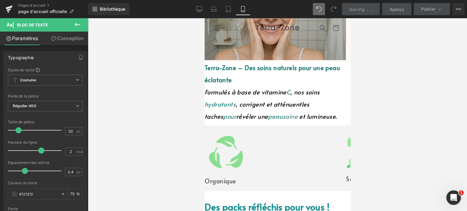
click at [204, 18] on icon at bounding box center [204, 18] width 0 height 0
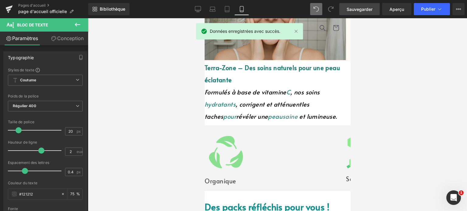
click at [204, 18] on icon at bounding box center [204, 18] width 0 height 0
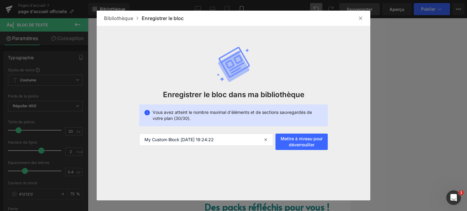
click at [358, 19] on img at bounding box center [360, 18] width 5 height 5
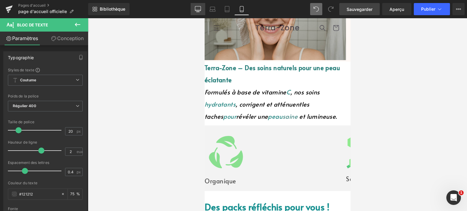
click at [204, 11] on link "Bureau" at bounding box center [198, 9] width 15 height 12
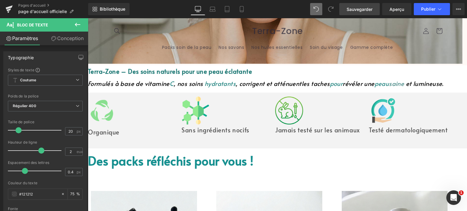
scroll to position [10, 0]
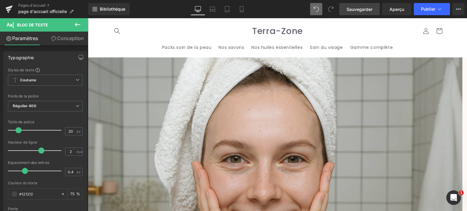
click at [231, 110] on img at bounding box center [275, 183] width 375 height 250
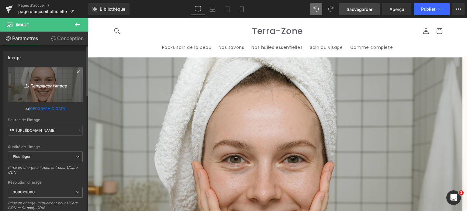
click at [47, 85] on font "Remplacer l'image" at bounding box center [48, 85] width 37 height 5
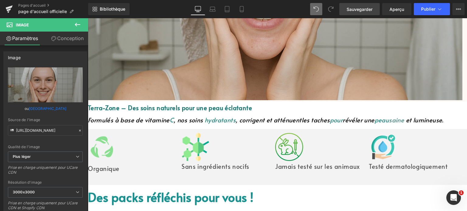
scroll to position [223, 0]
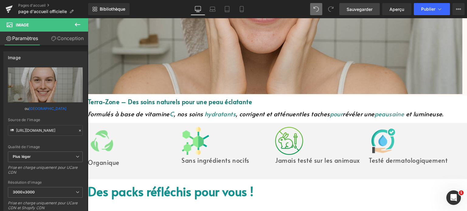
click at [88, 18] on icon at bounding box center [88, 18] width 0 height 0
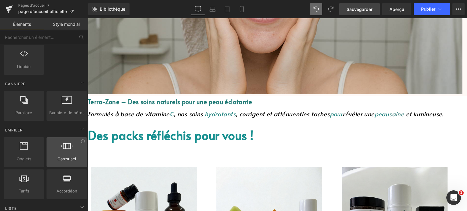
scroll to position [122, 0]
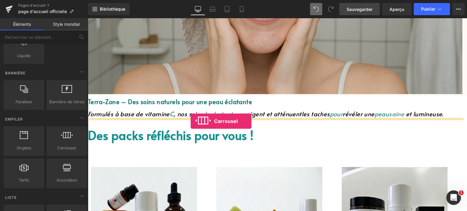
drag, startPoint x: 152, startPoint y: 162, endPoint x: 191, endPoint y: 121, distance: 56.0
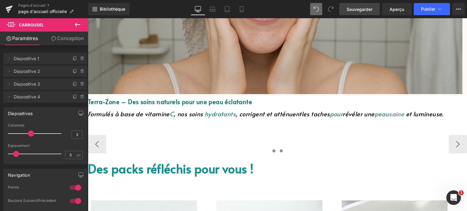
click at [278, 148] on button at bounding box center [281, 151] width 7 height 6
click at [88, 132] on span at bounding box center [88, 132] width 0 height 0
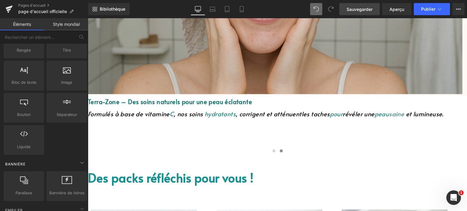
scroll to position [0, 0]
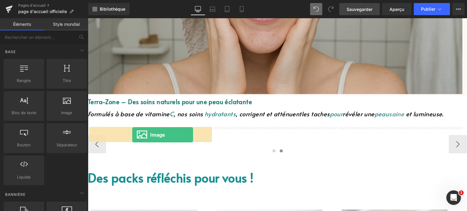
drag, startPoint x: 162, startPoint y: 132, endPoint x: 132, endPoint y: 135, distance: 30.0
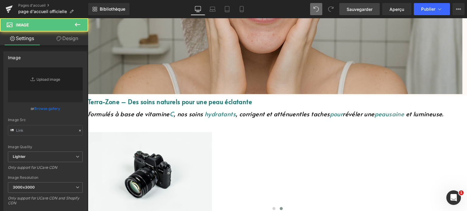
type input "//[DOMAIN_NAME][URL]"
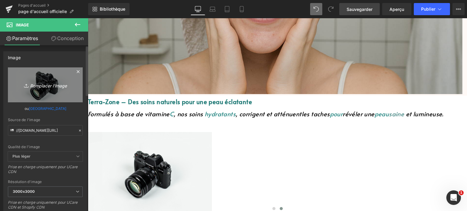
click at [53, 83] on font "Remplacer l'image" at bounding box center [48, 85] width 37 height 5
type input "C:\fakepath\256b52df-8e6b-470d-8b65-572c380ecf6e.png"
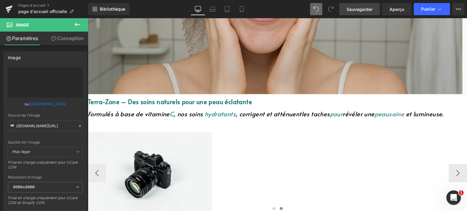
type input "[URL][DOMAIN_NAME]"
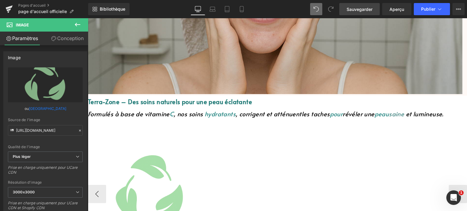
scroll to position [314, 0]
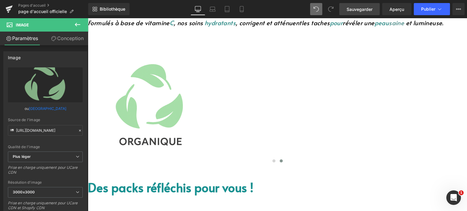
click at [79, 25] on icon at bounding box center [77, 24] width 7 height 7
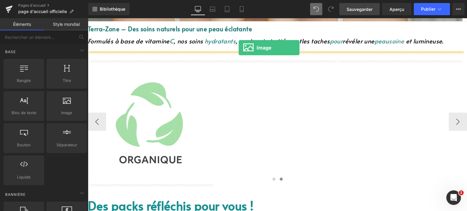
scroll to position [290, 0]
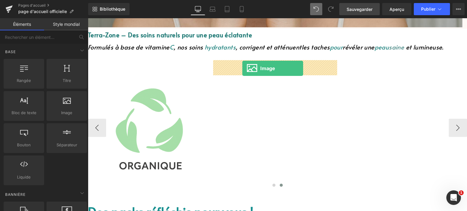
drag, startPoint x: 148, startPoint y: 130, endPoint x: 243, endPoint y: 69, distance: 112.9
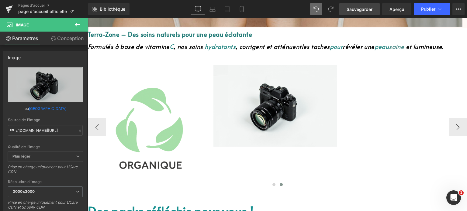
scroll to position [442, 0]
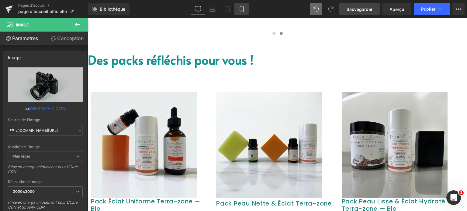
click at [246, 8] on link "Mobile" at bounding box center [242, 9] width 15 height 12
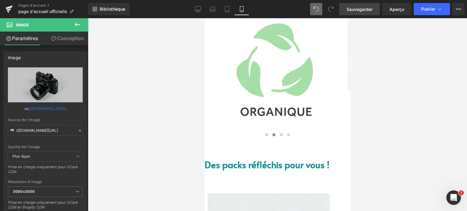
scroll to position [276, 0]
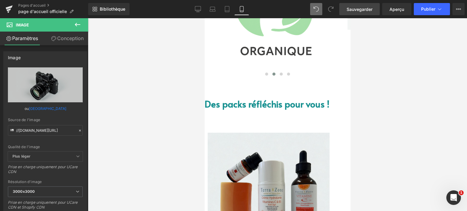
click at [204, 18] on link at bounding box center [204, 18] width 0 height 0
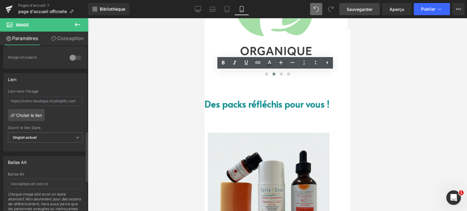
scroll to position [335, 0]
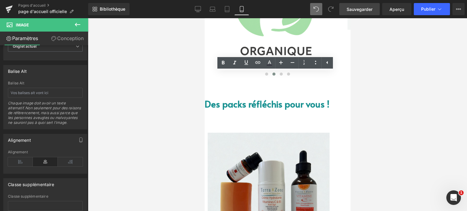
click at [247, 98] on font "Des packs réfléchis pour vous !" at bounding box center [266, 104] width 125 height 12
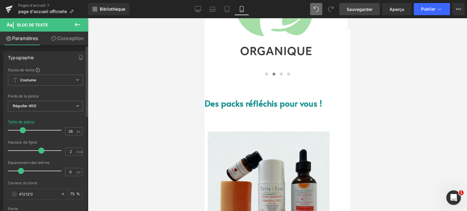
click at [22, 129] on span at bounding box center [23, 131] width 6 height 6
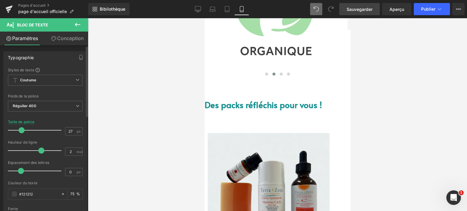
type input "26"
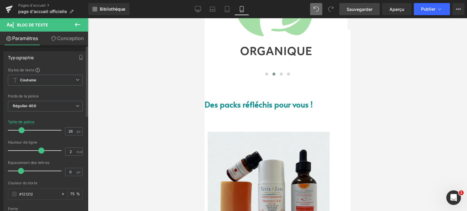
click at [22, 129] on span at bounding box center [22, 131] width 6 height 6
click at [362, 7] on font "Sauvegarder" at bounding box center [360, 9] width 26 height 5
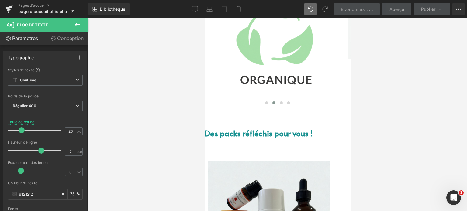
scroll to position [276, 0]
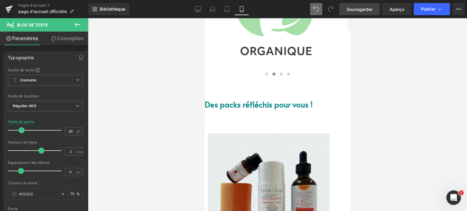
click at [366, 10] on font "Sauvegarder" at bounding box center [360, 9] width 26 height 5
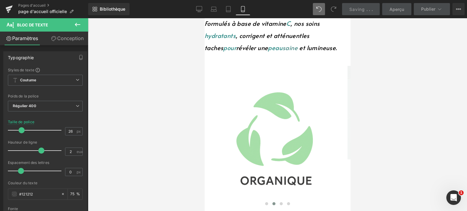
scroll to position [215, 0]
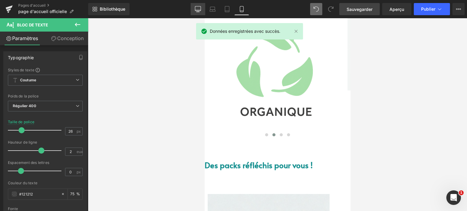
click at [198, 9] on icon at bounding box center [198, 9] width 6 height 6
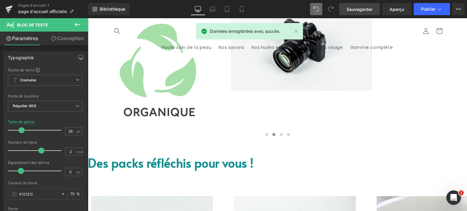
scroll to position [358, 0]
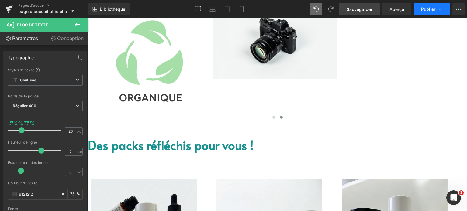
click at [435, 7] on font "Publier" at bounding box center [428, 8] width 14 height 5
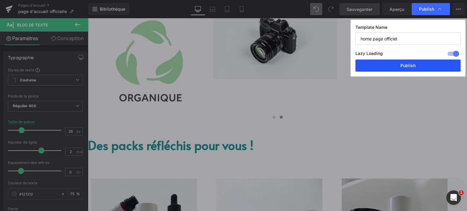
click at [419, 67] on button "Publish" at bounding box center [408, 66] width 105 height 12
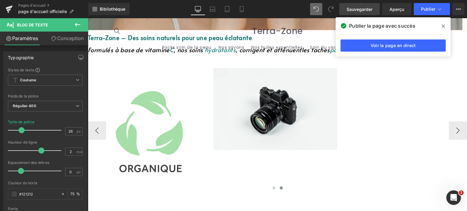
scroll to position [236, 0]
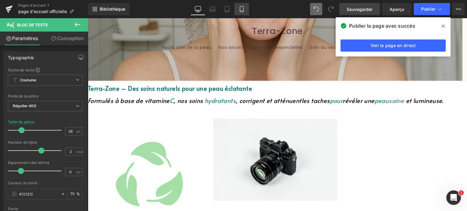
click at [240, 10] on icon at bounding box center [242, 9] width 6 height 6
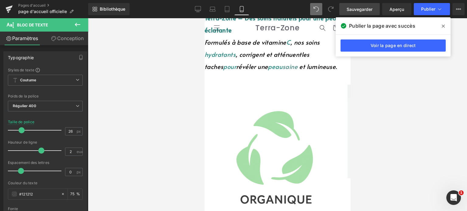
scroll to position [36, 0]
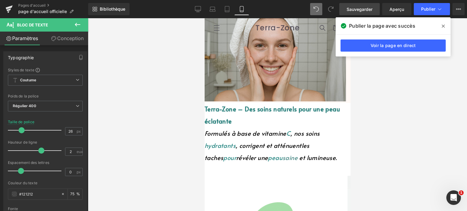
click at [334, 133] on p "Formulés à base de vitamine C , nos soins hydratants , corrigent et atténuent l…" at bounding box center [277, 146] width 146 height 37
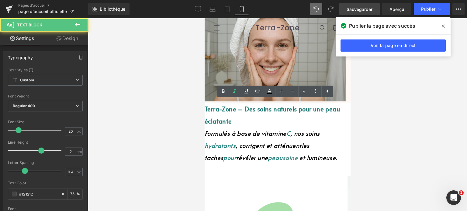
click at [334, 133] on p "Formulés à base de vitamine C , nos soins hydratants , corrigent et atténuent l…" at bounding box center [277, 146] width 146 height 37
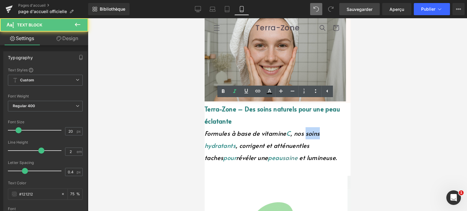
drag, startPoint x: 334, startPoint y: 131, endPoint x: 337, endPoint y: 131, distance: 3.1
click at [337, 131] on p "Formules à base de vitamine C , nos soins" at bounding box center [277, 134] width 146 height 12
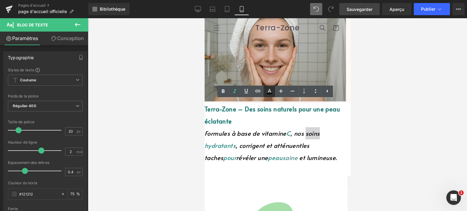
click at [268, 89] on icon at bounding box center [269, 91] width 7 height 7
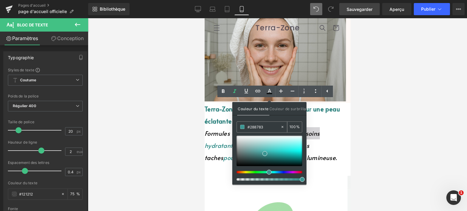
click at [281, 128] on icon at bounding box center [283, 127] width 4 height 4
type input "none"
type input "0"
click at [258, 127] on input "none" at bounding box center [264, 127] width 33 height 7
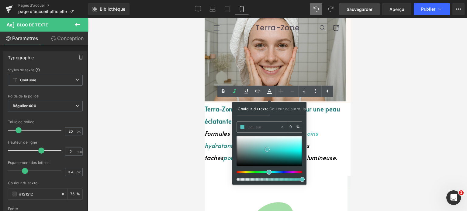
type input "#56c2be"
type input "100"
drag, startPoint x: 268, startPoint y: 149, endPoint x: 262, endPoint y: 151, distance: 5.9
click at [262, 151] on span at bounding box center [262, 151] width 5 height 5
drag, startPoint x: 263, startPoint y: 126, endPoint x: 246, endPoint y: 126, distance: 17.1
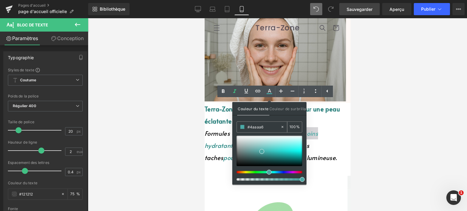
click at [246, 126] on div "#4aaaa6" at bounding box center [259, 127] width 44 height 11
paste input "Une routine claire pour une peau propre , équilibrée et lumineuse . On nettoie …"
type input "Une routine claire pour une peau propre , équilibrée et lumineuse . On nettoie …"
type input "0"
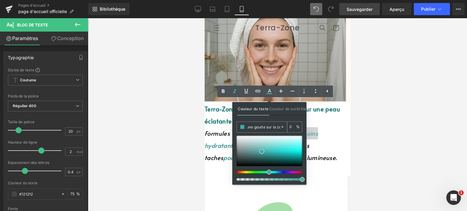
click at [283, 126] on icon at bounding box center [283, 127] width 4 height 4
click at [236, 154] on span "pour" at bounding box center [229, 158] width 13 height 9
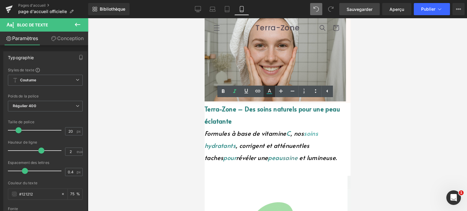
click at [265, 87] on link at bounding box center [270, 92] width 12 height 12
type input "#288783"
type input "100"
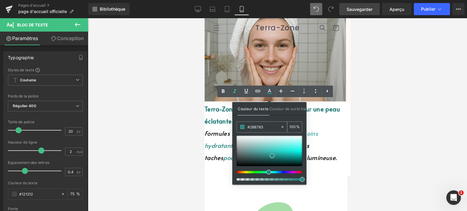
drag, startPoint x: 266, startPoint y: 126, endPoint x: 245, endPoint y: 126, distance: 20.4
click at [245, 126] on div "#288783" at bounding box center [259, 127] width 44 height 11
click at [334, 124] on p "Terra-Zone – Des soins naturels pour une peau éclatante" at bounding box center [277, 115] width 146 height 24
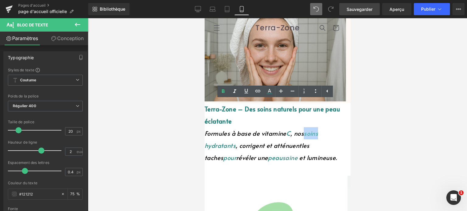
drag, startPoint x: 318, startPoint y: 132, endPoint x: 336, endPoint y: 131, distance: 17.4
click at [336, 131] on p "Formules à base de vitamine C , nos soins" at bounding box center [277, 134] width 146 height 12
drag, startPoint x: 308, startPoint y: 131, endPoint x: 313, endPoint y: 130, distance: 5.7
click at [304, 130] on span ", nos" at bounding box center [296, 133] width 13 height 9
click at [318, 134] on span "soins" at bounding box center [311, 133] width 14 height 9
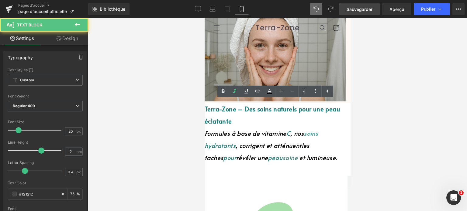
drag, startPoint x: 320, startPoint y: 132, endPoint x: 330, endPoint y: 131, distance: 9.6
click at [318, 131] on span "soins" at bounding box center [311, 133] width 14 height 9
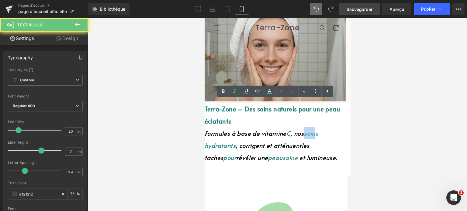
click at [318, 131] on span "soins" at bounding box center [311, 133] width 14 height 9
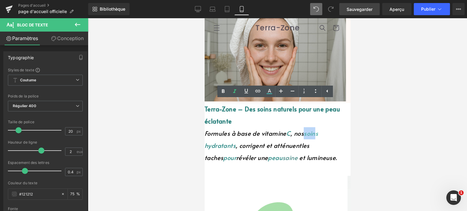
click at [345, 131] on p "Formules à base de vitamine C , nos soins" at bounding box center [277, 134] width 146 height 12
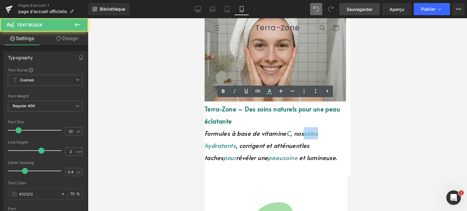
drag, startPoint x: 320, startPoint y: 131, endPoint x: 335, endPoint y: 131, distance: 15.8
click at [335, 131] on p "Formules à base de vitamine C , nos soins" at bounding box center [277, 134] width 146 height 12
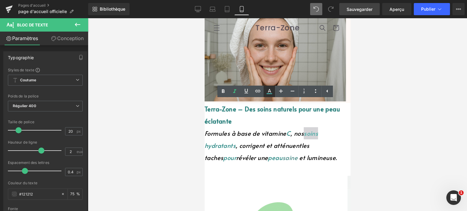
click at [271, 90] on icon at bounding box center [269, 91] width 7 height 7
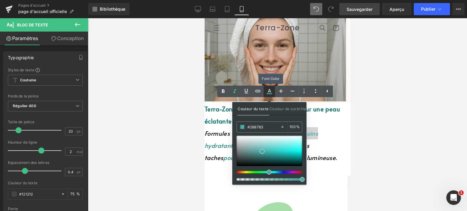
type input "#4aaaa6"
type input "100"
click at [284, 125] on icon at bounding box center [283, 127] width 4 height 4
type input "none"
type input "0"
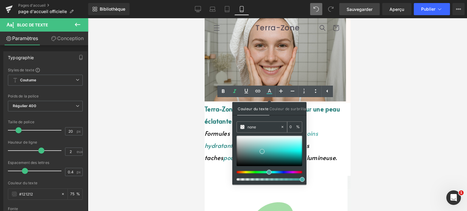
drag, startPoint x: 256, startPoint y: 127, endPoint x: 246, endPoint y: 128, distance: 9.4
click at [246, 128] on div "none" at bounding box center [259, 127] width 44 height 11
paste input "#288783"
type input "#288783"
click at [282, 119] on div "Couleur du texte Couleur de surbrillance none #288783 0 % rgba(18, 18, 18, 1) #…" at bounding box center [269, 143] width 74 height 83
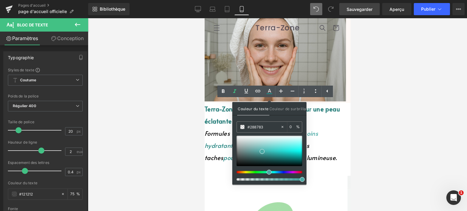
type input "100"
click at [322, 121] on p "Terra-Zone – Des soins naturels pour une peau éclatante" at bounding box center [277, 115] width 146 height 24
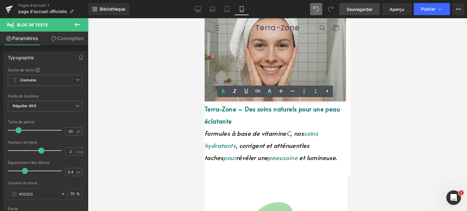
click at [205, 145] on span "hydratants" at bounding box center [219, 146] width 31 height 9
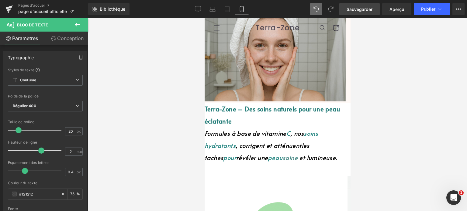
click at [362, 11] on font "Sauvegarder" at bounding box center [360, 9] width 26 height 5
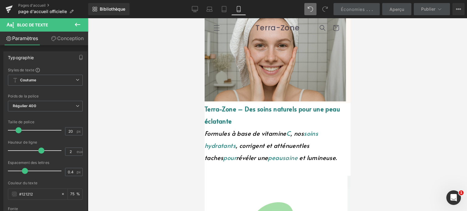
click at [326, 108] on font "Terra-Zone – Des soins naturels pour une peau éclatante" at bounding box center [271, 115] width 135 height 21
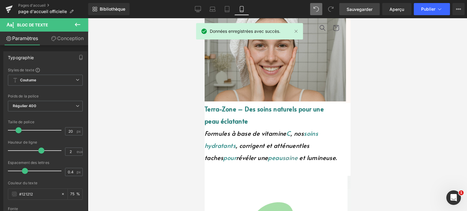
click at [366, 12] on link "Sauvegarder" at bounding box center [360, 9] width 40 height 12
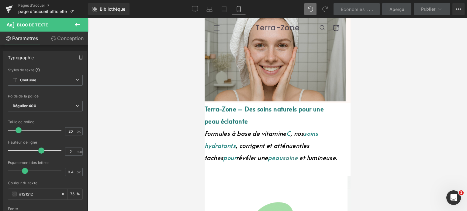
click at [324, 107] on font "Terra-Zone – Des soins naturels pour une" at bounding box center [263, 109] width 119 height 9
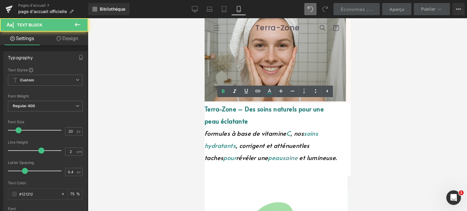
click at [323, 108] on font "Terra-Zone – Des soins naturels pour une" at bounding box center [263, 109] width 119 height 9
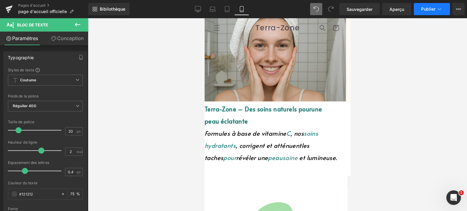
click at [426, 8] on font "Publier" at bounding box center [428, 8] width 14 height 5
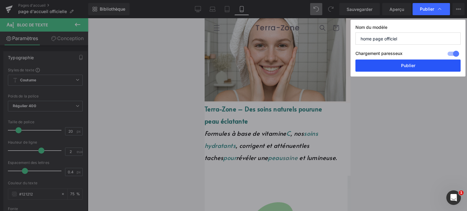
click at [396, 71] on button "Publier" at bounding box center [408, 66] width 105 height 12
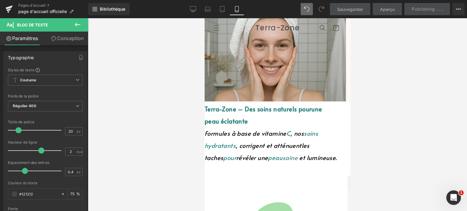
scroll to position [97, 0]
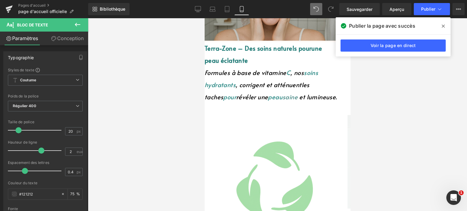
click at [444, 26] on icon at bounding box center [443, 26] width 3 height 5
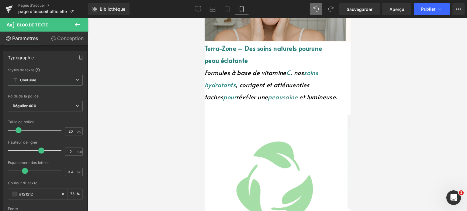
scroll to position [158, 0]
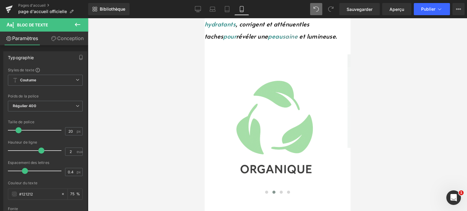
drag, startPoint x: 64, startPoint y: 166, endPoint x: 264, endPoint y: 186, distance: 201.2
click at [264, 186] on font "Chargement des données produit" at bounding box center [233, 187] width 67 height 5
click at [272, 191] on span at bounding box center [273, 192] width 3 height 3
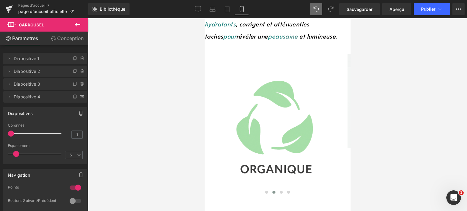
click at [265, 186] on font "Chargement des données produit" at bounding box center [233, 187] width 67 height 5
click at [200, 7] on icon at bounding box center [198, 9] width 6 height 6
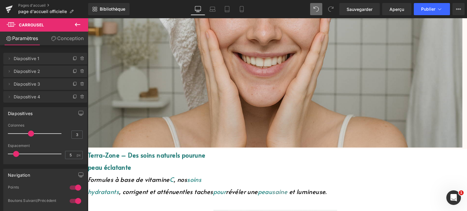
scroll to position [325, 0]
